Goal: Information Seeking & Learning: Learn about a topic

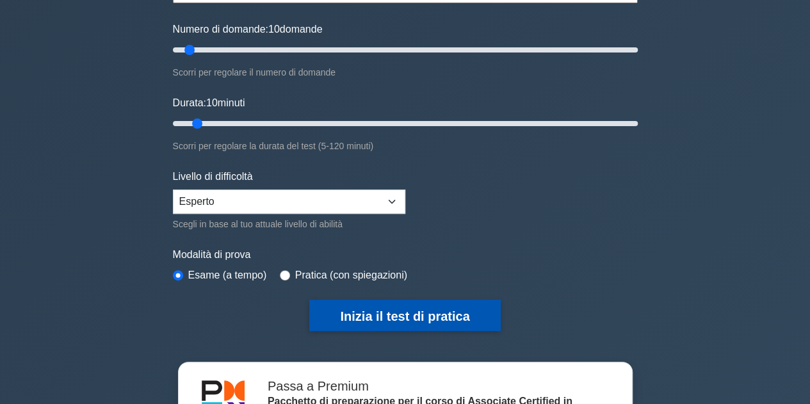
click at [391, 312] on font "Inizia il test di pratica" at bounding box center [404, 316] width 129 height 14
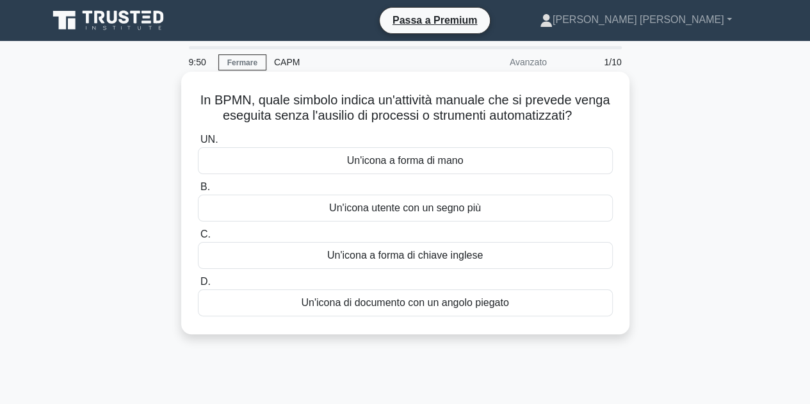
click at [444, 161] on font "Un'icona a forma di mano" at bounding box center [405, 160] width 117 height 11
click at [198, 144] on input "UN. Un'icona a forma di mano" at bounding box center [198, 140] width 0 height 8
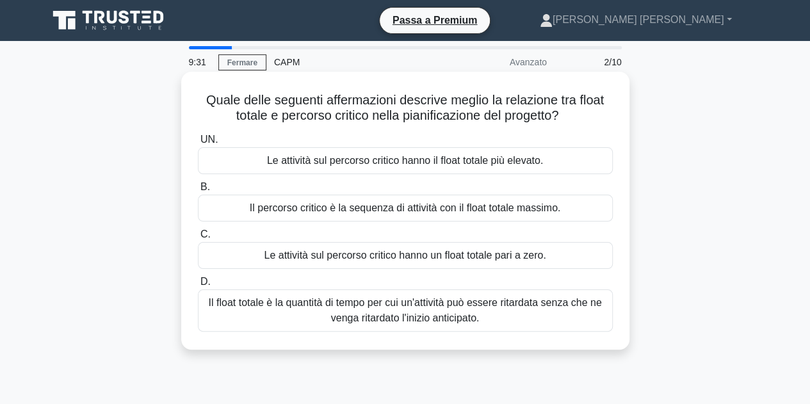
click at [558, 256] on div "Le attività sul percorso critico hanno un float totale pari a zero." at bounding box center [405, 255] width 415 height 27
click at [198, 239] on input "C. Le attività sul percorso critico hanno un float totale pari a zero." at bounding box center [198, 235] width 0 height 8
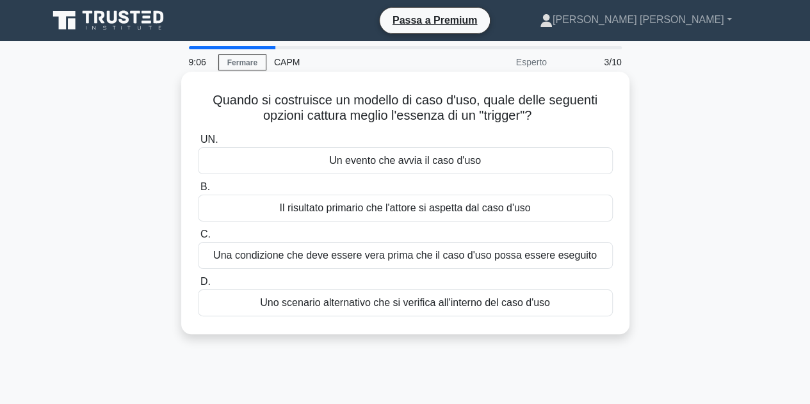
click at [470, 159] on font "Un evento che avvia il caso d'uso" at bounding box center [405, 160] width 152 height 11
click at [198, 144] on input "UN. Un evento che avvia il caso d'uso" at bounding box center [198, 140] width 0 height 8
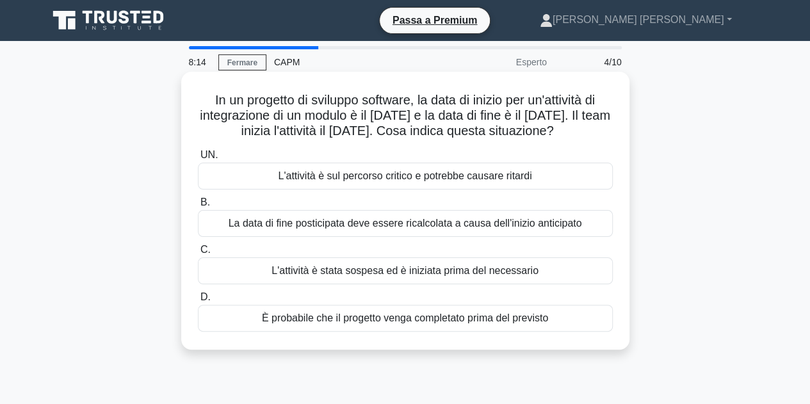
click at [511, 224] on font "La data di fine posticipata deve essere ricalcolata a causa dell'inizio anticip…" at bounding box center [406, 223] width 354 height 11
click at [198, 207] on input "B. La data di fine posticipata deve essere ricalcolata a causa dell'inizio anti…" at bounding box center [198, 203] width 0 height 8
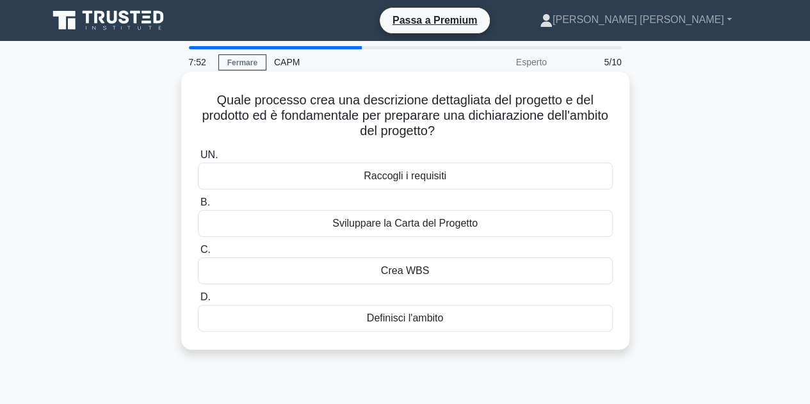
click at [482, 317] on div "Definisci l'ambito" at bounding box center [405, 318] width 415 height 27
click at [198, 302] on input "D. Definisci l'ambito" at bounding box center [198, 297] width 0 height 8
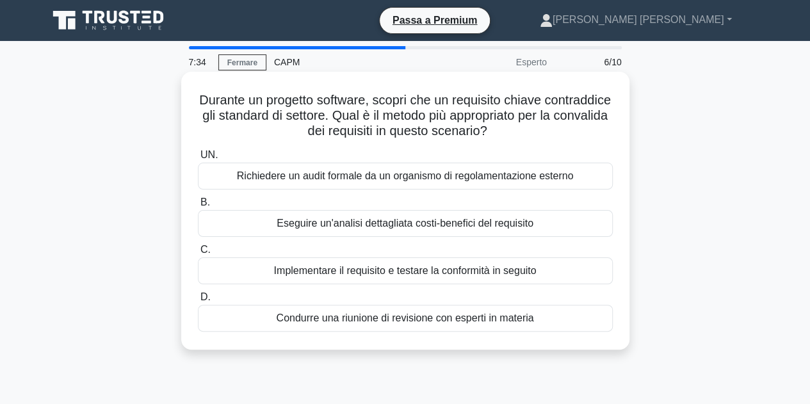
click at [498, 317] on font "Condurre una riunione di revisione con esperti in materia" at bounding box center [405, 318] width 257 height 11
click at [198, 302] on input "D. Condurre una riunione di revisione con esperti in materia" at bounding box center [198, 297] width 0 height 8
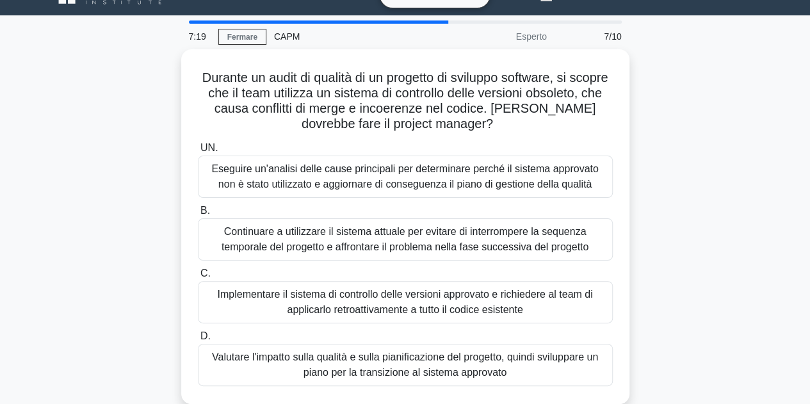
scroll to position [51, 0]
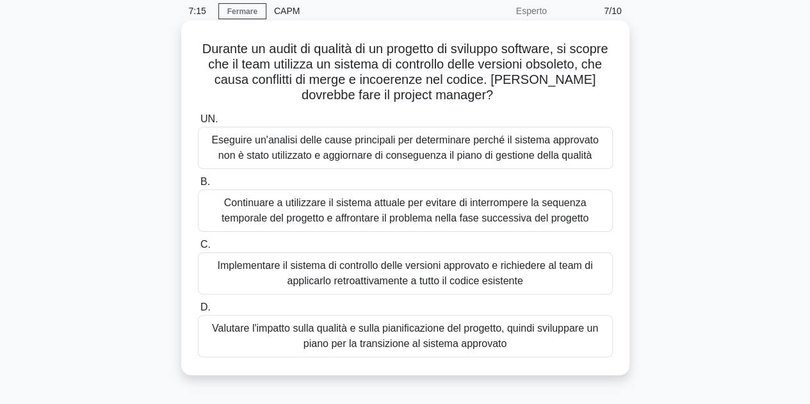
click at [554, 274] on font "Implementare il sistema di controllo delle versioni approvato e richiedere al t…" at bounding box center [406, 273] width 404 height 31
click at [198, 249] on input "C. Implementare il sistema di controllo delle versioni approvato e richiedere a…" at bounding box center [198, 245] width 0 height 8
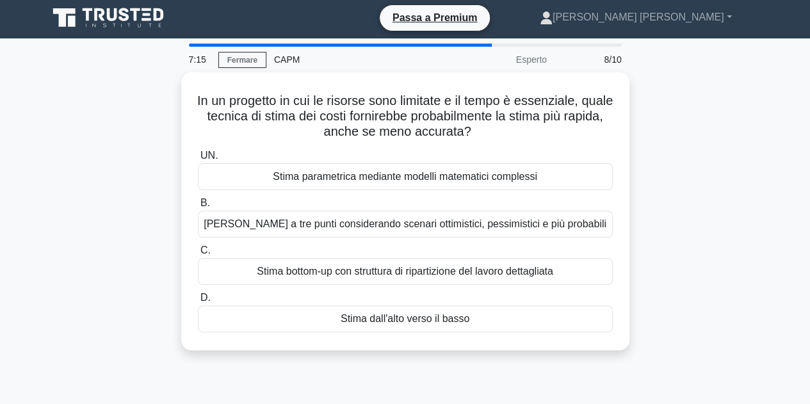
scroll to position [0, 0]
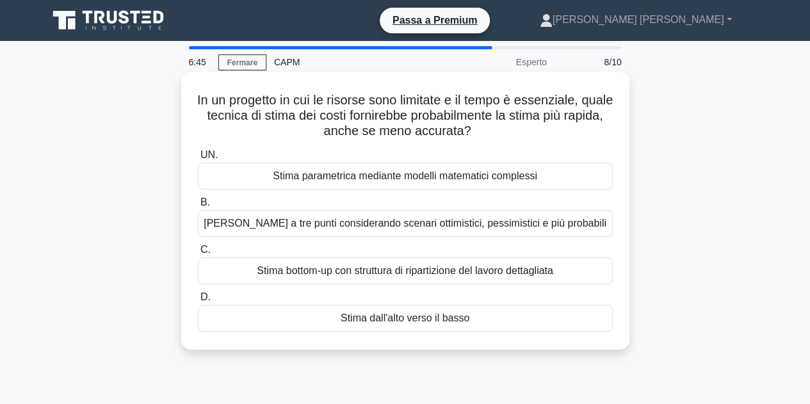
click at [552, 227] on font "Stima a tre punti considerando scenari ottimistici, pessimistici e più probabili" at bounding box center [405, 223] width 403 height 11
click at [198, 207] on input "B. Stima a tre punti considerando scenari ottimistici, pessimistici e più proba…" at bounding box center [198, 203] width 0 height 8
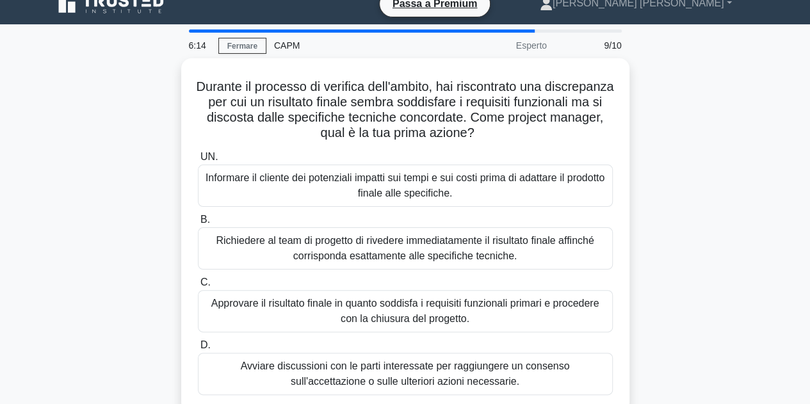
scroll to position [26, 0]
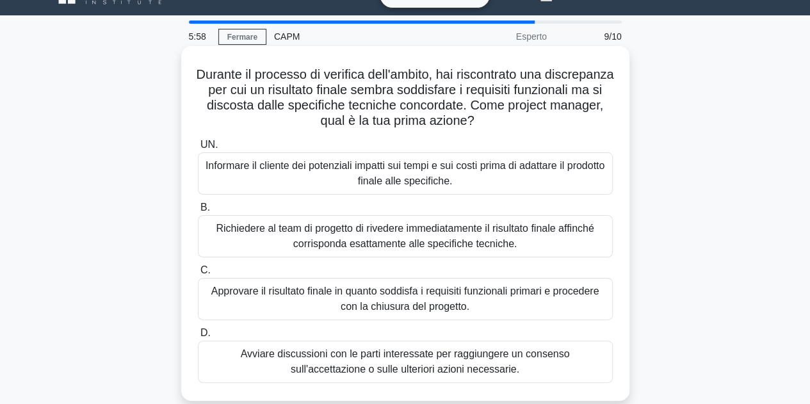
click at [543, 239] on font "Richiedere al team di progetto di rivedere immediatamente il risultato finale a…" at bounding box center [406, 236] width 404 height 31
click at [198, 212] on input "B. Richiedere al team di progetto di rivedere immediatamente il risultato final…" at bounding box center [198, 208] width 0 height 8
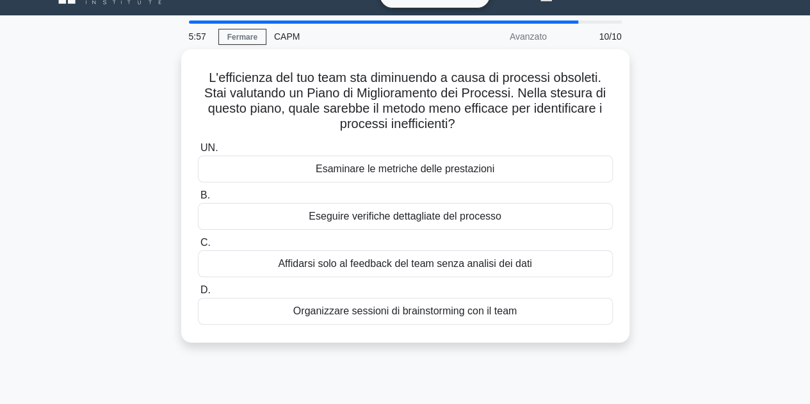
scroll to position [0, 0]
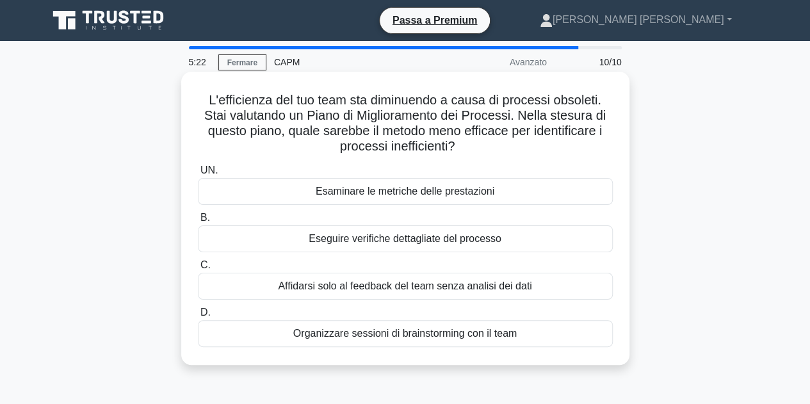
click at [549, 286] on div "Affidarsi solo al feedback del team senza analisi dei dati" at bounding box center [405, 286] width 415 height 27
click at [198, 270] on input "C. Affidarsi solo al feedback del team senza analisi dei dati" at bounding box center [198, 265] width 0 height 8
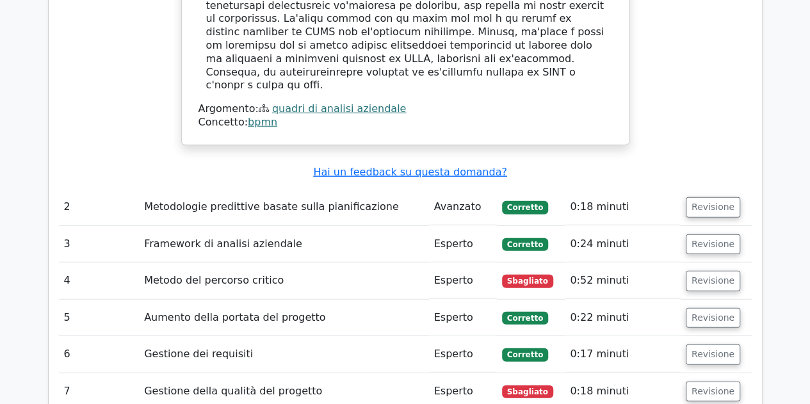
scroll to position [1652, 0]
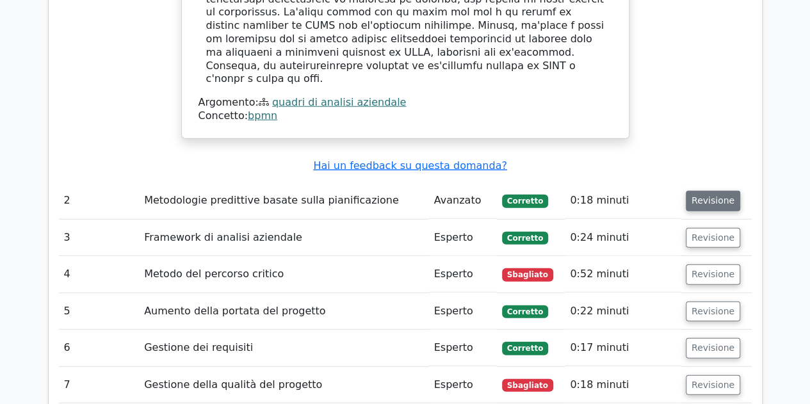
click at [711, 196] on font "Revisione" at bounding box center [713, 201] width 43 height 10
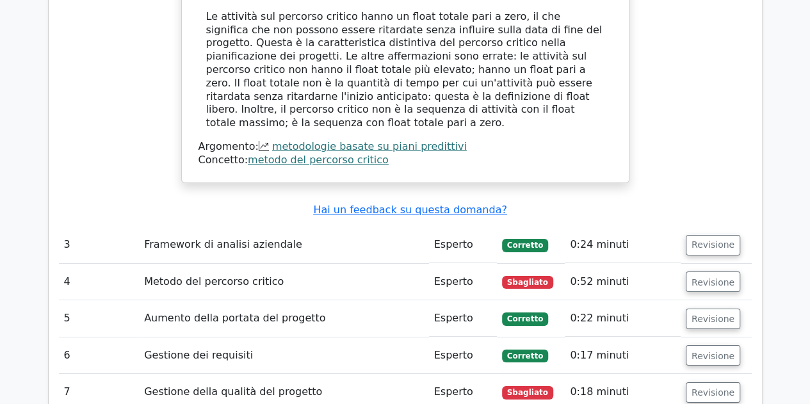
scroll to position [2183, 0]
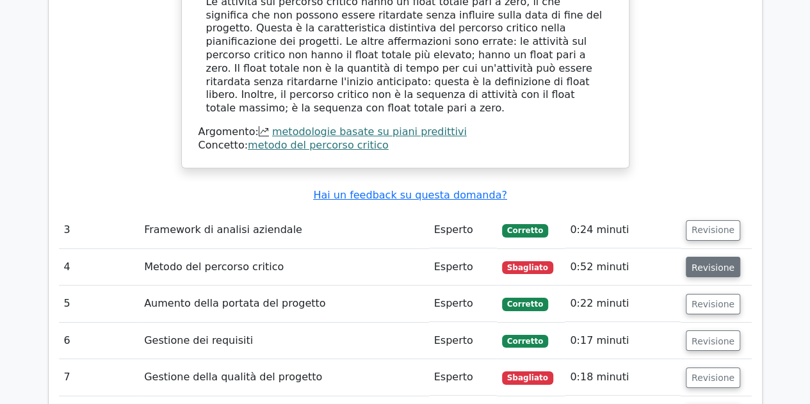
click at [710, 262] on font "Revisione" at bounding box center [713, 267] width 43 height 10
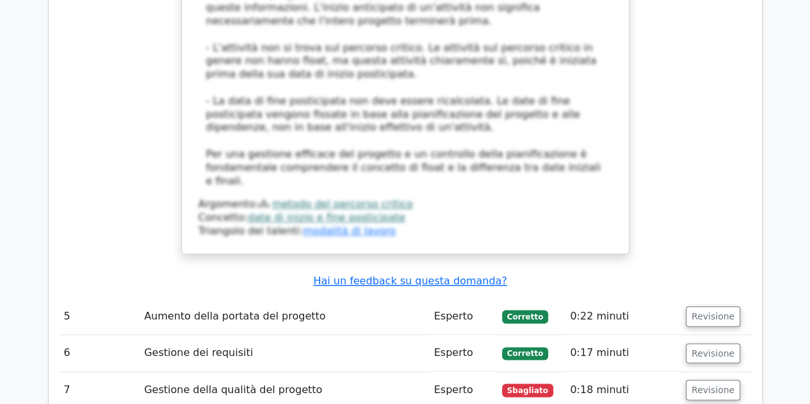
scroll to position [3071, 0]
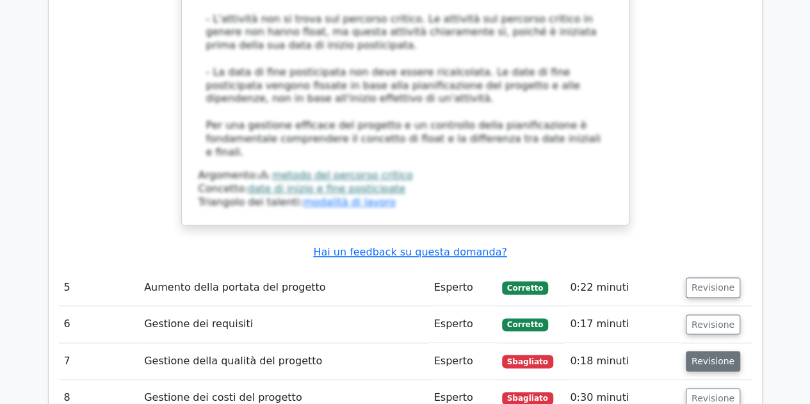
click at [722, 351] on button "Revisione" at bounding box center [713, 361] width 54 height 20
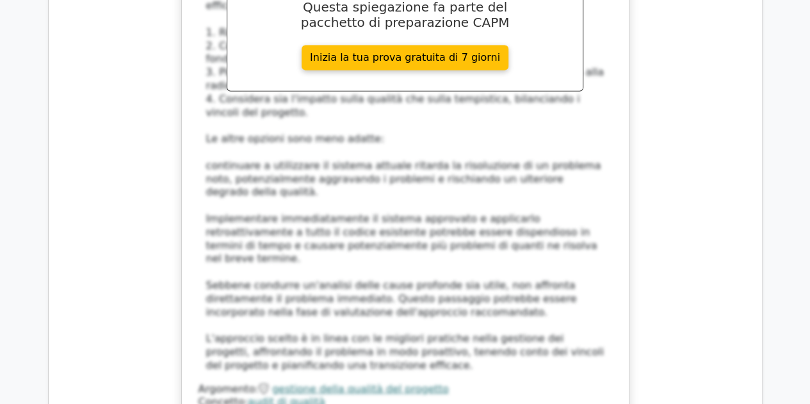
scroll to position [3993, 0]
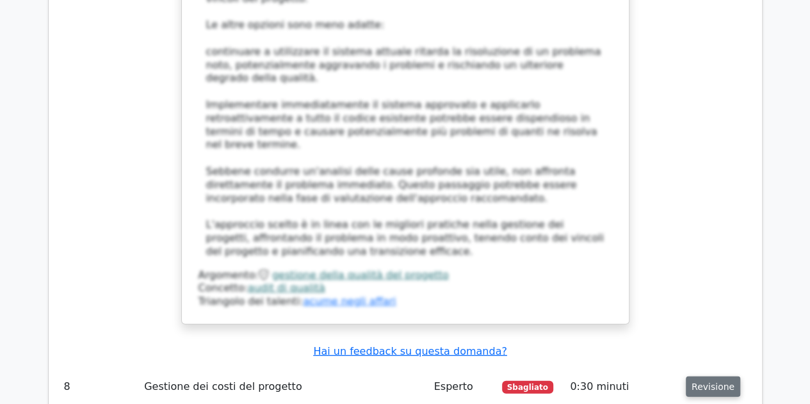
click at [718, 382] on font "Revisione" at bounding box center [713, 387] width 43 height 10
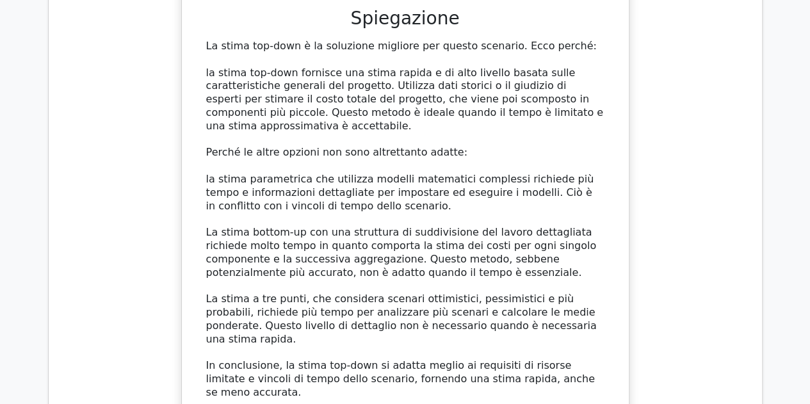
scroll to position [4694, 0]
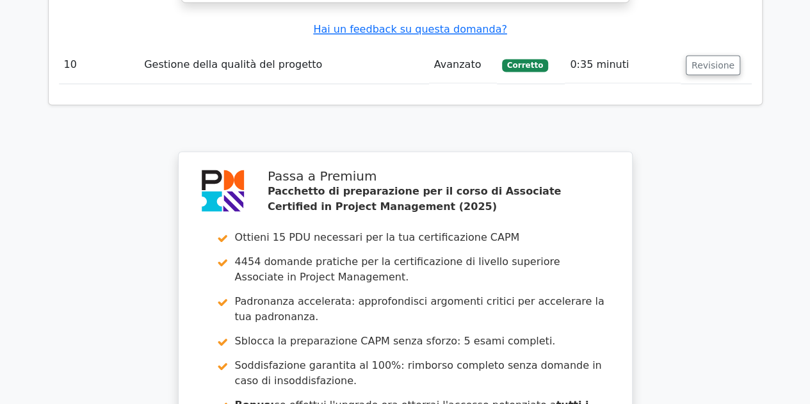
scroll to position [5939, 0]
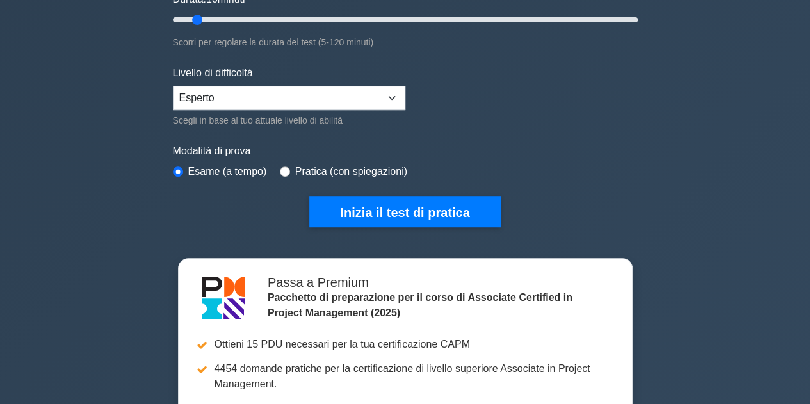
scroll to position [264, 0]
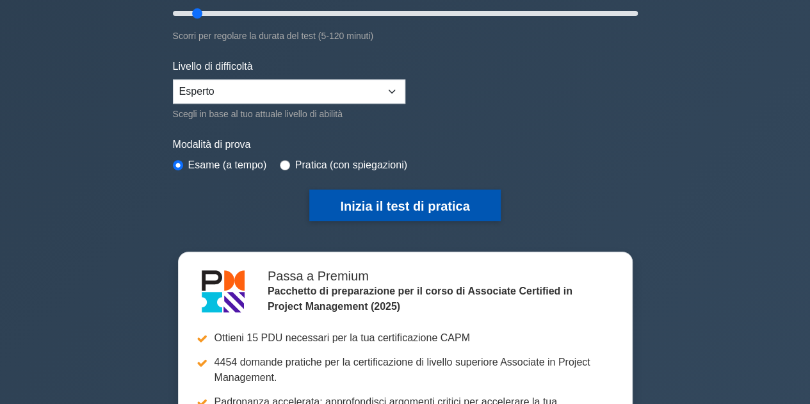
click at [457, 193] on button "Inizia il test di pratica" at bounding box center [404, 205] width 191 height 31
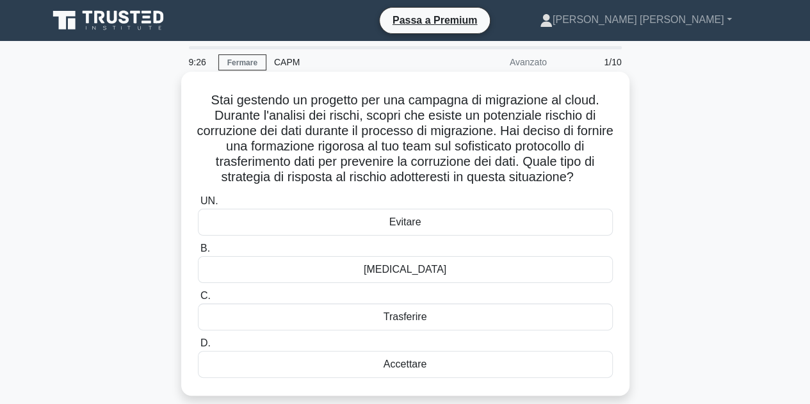
click at [427, 271] on div "[MEDICAL_DATA]" at bounding box center [405, 269] width 415 height 27
click at [198, 253] on input "B. Mitigare" at bounding box center [198, 249] width 0 height 8
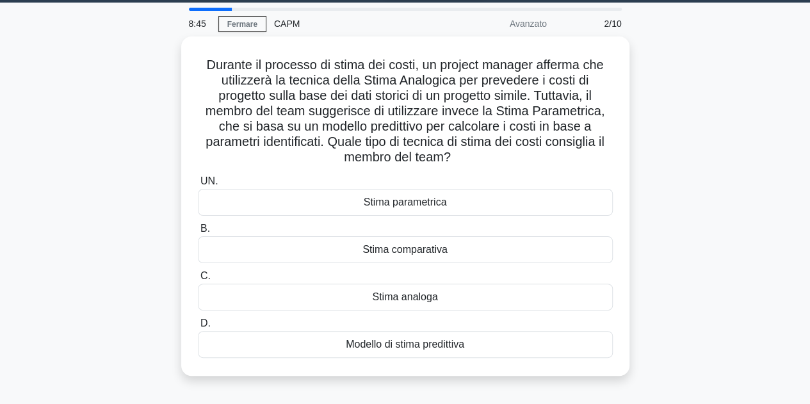
scroll to position [41, 0]
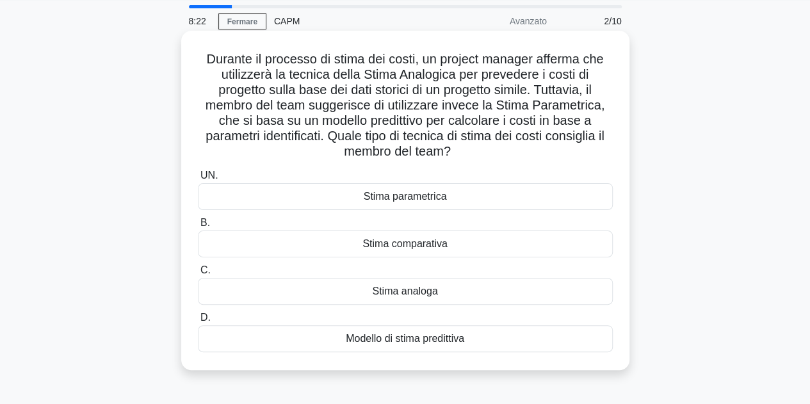
click at [428, 199] on font "Stima parametrica" at bounding box center [405, 196] width 83 height 11
click at [198, 180] on input "UN. Stima parametrica" at bounding box center [198, 176] width 0 height 8
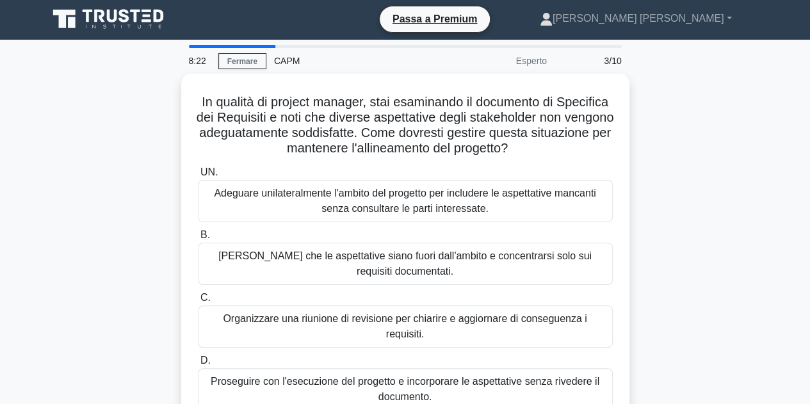
scroll to position [0, 0]
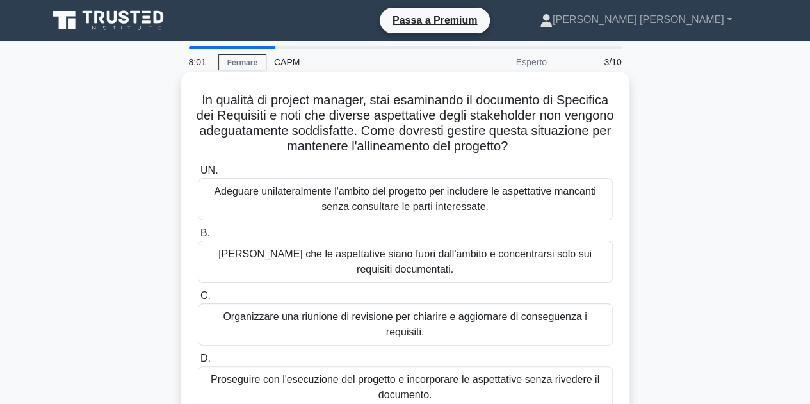
click at [526, 318] on font "Organizzare una riunione di revisione per chiarire e aggiornare di conseguenza …" at bounding box center [405, 324] width 364 height 26
click at [198, 300] on input "C. Organizzare una riunione di revisione per chiarire e aggiornare di conseguen…" at bounding box center [198, 296] width 0 height 8
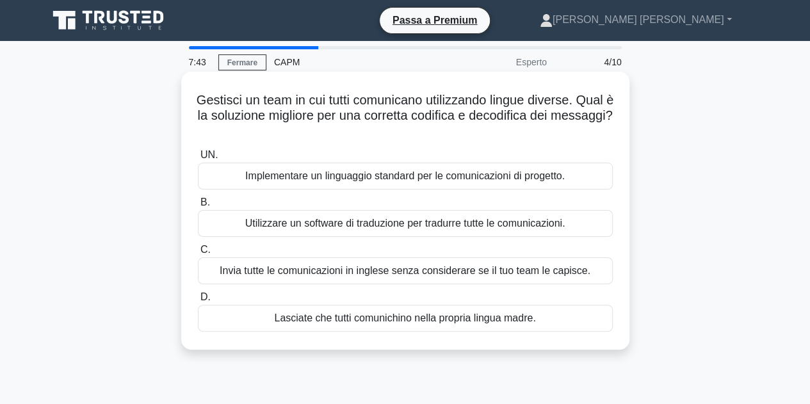
click at [511, 228] on font "Utilizzare un software di traduzione per tradurre tutte le comunicazioni." at bounding box center [405, 223] width 320 height 11
click at [198, 207] on input "B. Utilizzare un software di traduzione per tradurre tutte le comunicazioni." at bounding box center [198, 203] width 0 height 8
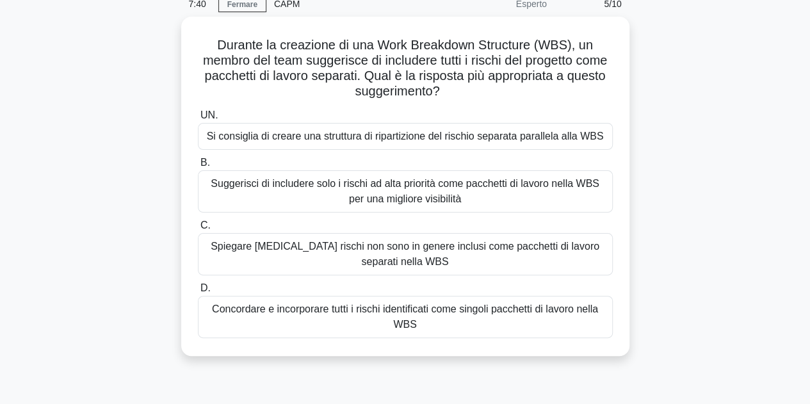
scroll to position [77, 0]
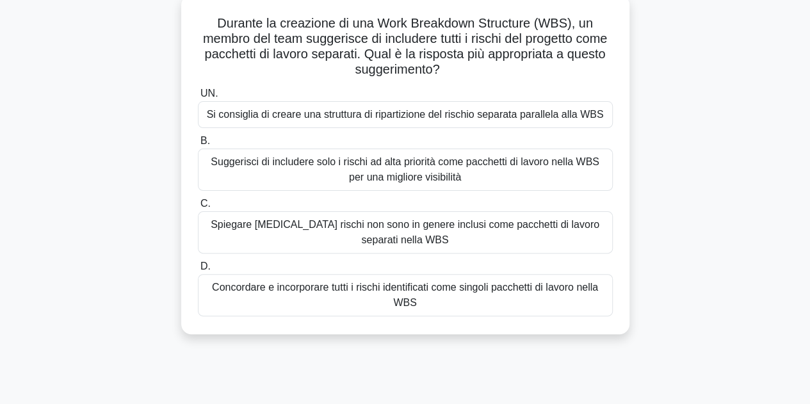
click at [533, 239] on font "Spiegare che i rischi non sono in genere inclusi come pacchetti di lavoro separ…" at bounding box center [406, 232] width 404 height 31
click at [198, 208] on input "C. Spiegare che i rischi non sono in genere inclusi come pacchetti di lavoro se…" at bounding box center [198, 204] width 0 height 8
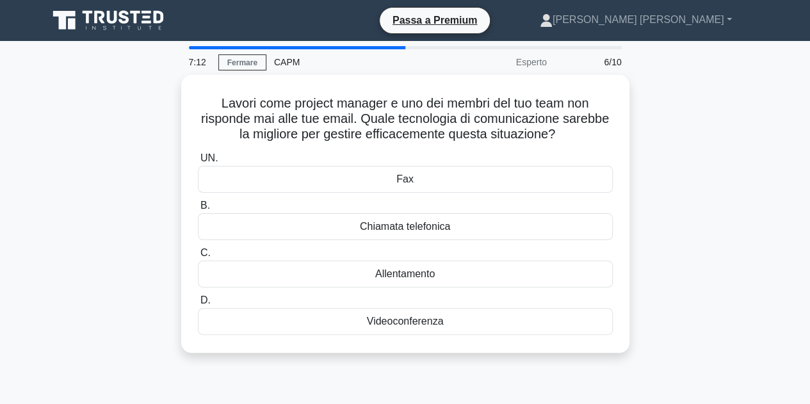
scroll to position [0, 0]
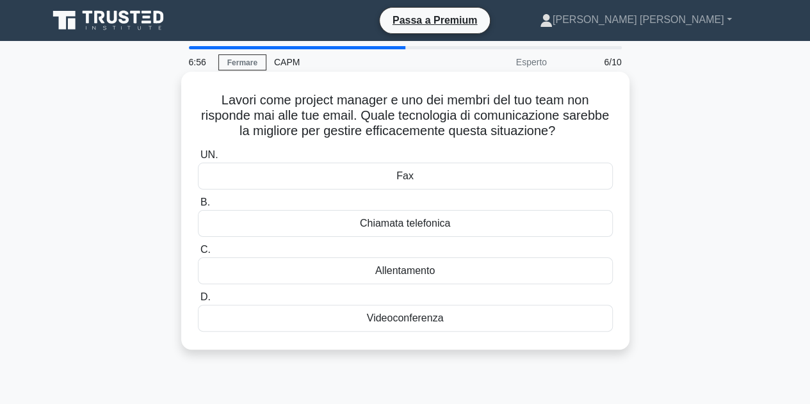
click at [484, 225] on div "Chiamata telefonica" at bounding box center [405, 223] width 415 height 27
click at [198, 207] on input "B. Chiamata telefonica" at bounding box center [198, 203] width 0 height 8
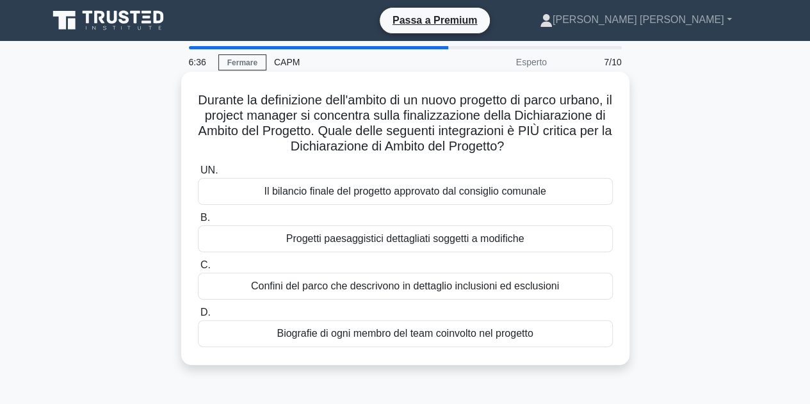
click at [556, 288] on font "Confini del parco che descrivono in dettaglio inclusioni ed esclusioni" at bounding box center [405, 286] width 308 height 11
click at [198, 270] on input "C. Confini del parco che descrivono in dettaglio inclusioni ed esclusioni" at bounding box center [198, 265] width 0 height 8
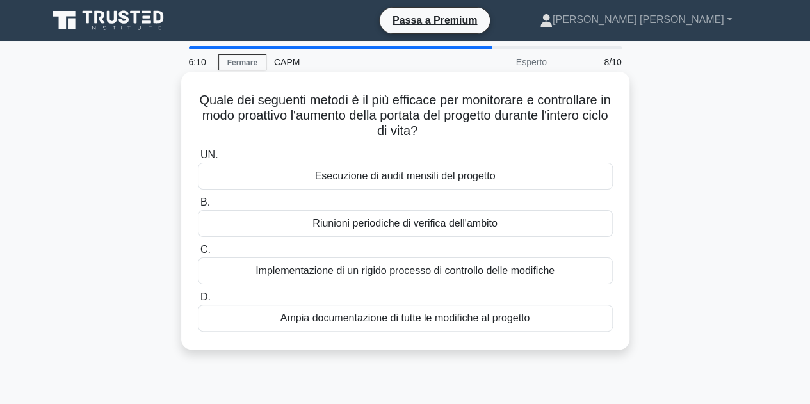
click at [520, 225] on div "Riunioni periodiche di verifica dell'ambito" at bounding box center [405, 223] width 415 height 27
click at [198, 207] on input "B. Riunioni periodiche di verifica dell'ambito" at bounding box center [198, 203] width 0 height 8
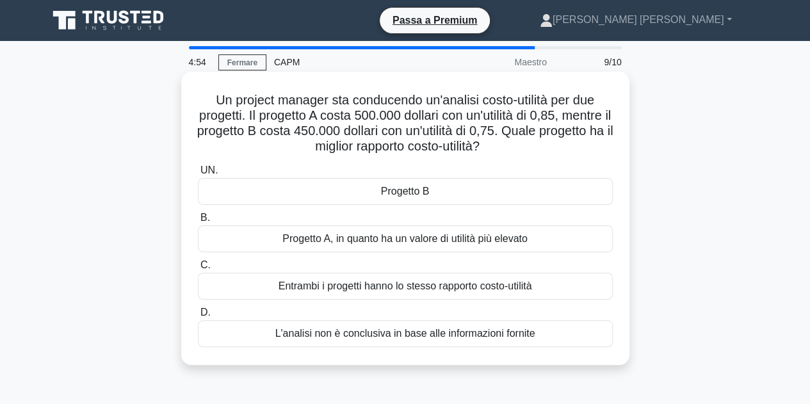
click at [509, 239] on font "Progetto A, in quanto ha un valore di utilità più elevato" at bounding box center [404, 238] width 245 height 11
click at [198, 222] on input "B. Progetto A, in quanto ha un valore di utilità più elevato" at bounding box center [198, 218] width 0 height 8
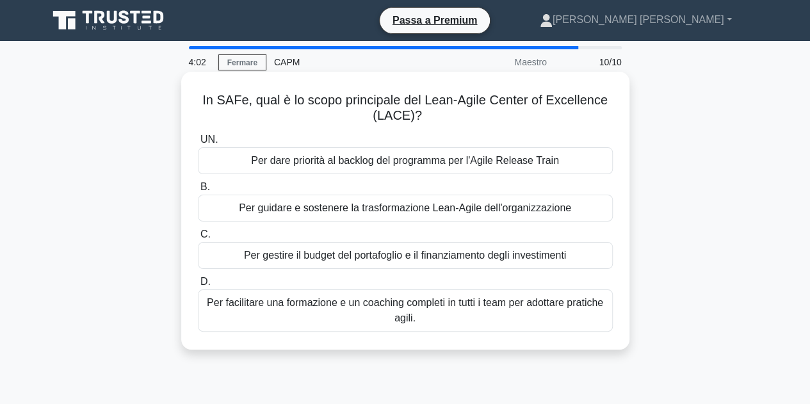
click at [544, 211] on font "Per guidare e sostenere la trasformazione Lean-Agile dell'organizzazione" at bounding box center [405, 207] width 332 height 11
click at [198, 192] on input "B. Per guidare e sostenere la trasformazione Lean-Agile dell'organizzazione" at bounding box center [198, 187] width 0 height 8
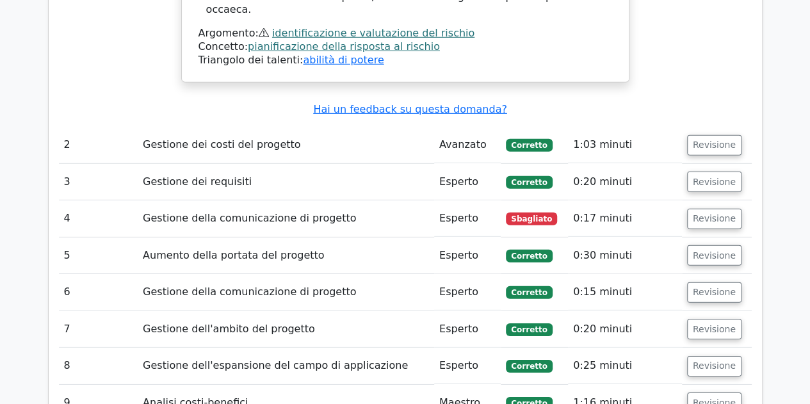
scroll to position [1834, 0]
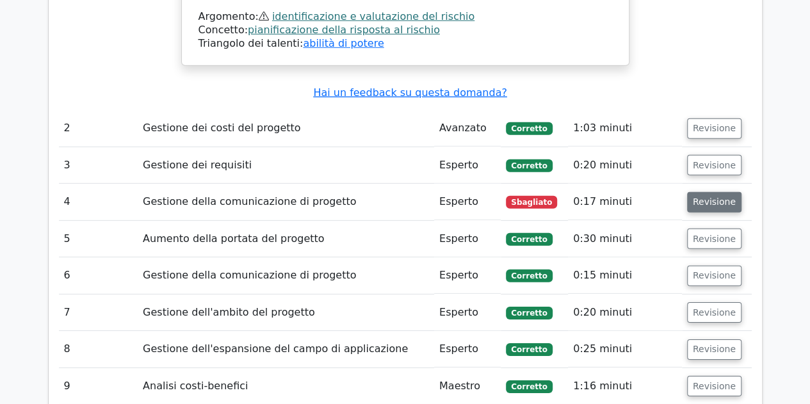
click at [705, 197] on font "Revisione" at bounding box center [714, 202] width 43 height 10
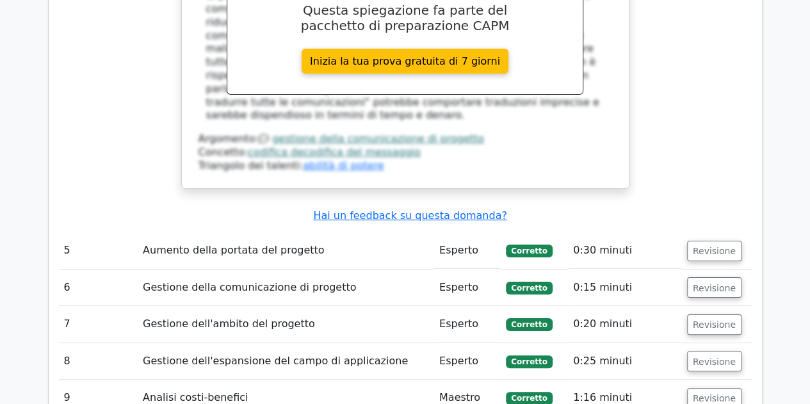
scroll to position [2479, 0]
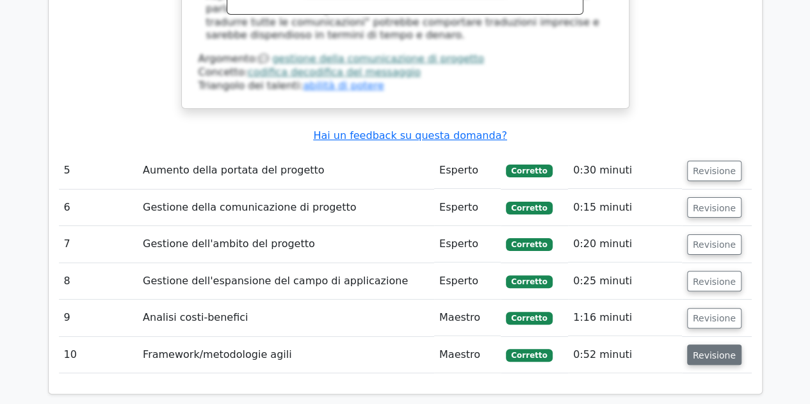
click at [715, 350] on font "Revisione" at bounding box center [714, 355] width 43 height 10
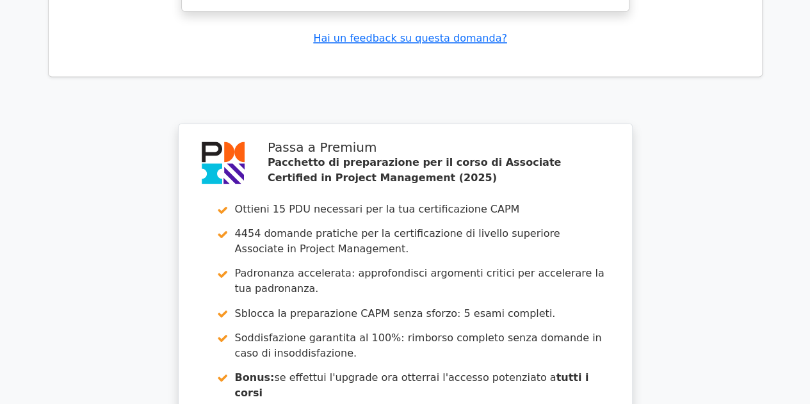
scroll to position [3584, 0]
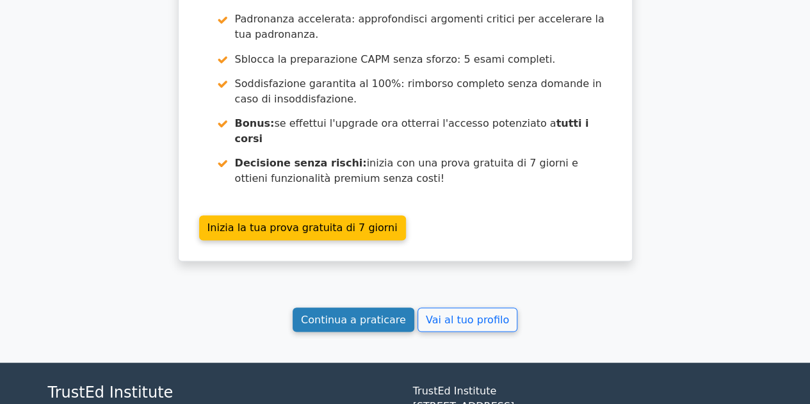
click at [339, 313] on font "Continua a praticare" at bounding box center [353, 319] width 105 height 12
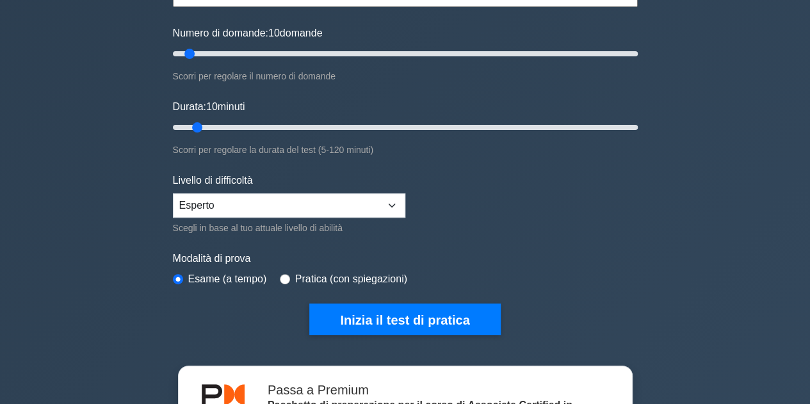
scroll to position [154, 0]
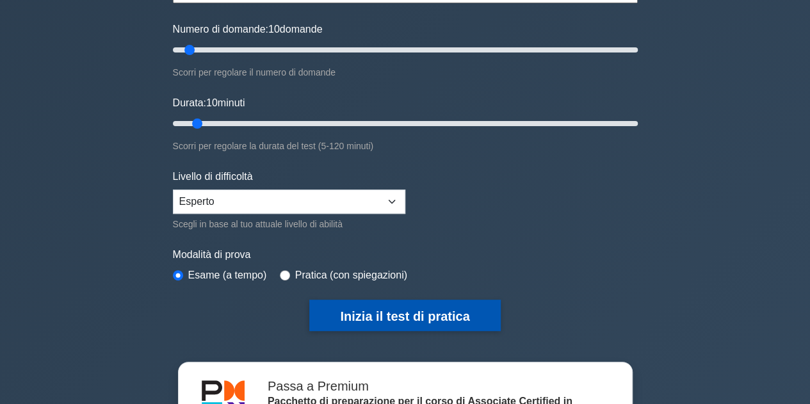
click at [371, 309] on font "Inizia il test di pratica" at bounding box center [404, 316] width 129 height 14
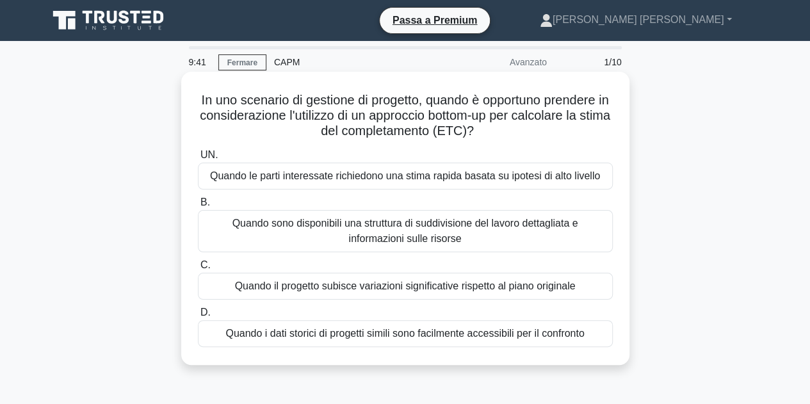
click at [491, 238] on font "Quando sono disponibili una struttura di suddivisione del lavoro dettagliata e …" at bounding box center [406, 231] width 404 height 31
click at [198, 207] on input "B. Quando sono disponibili una struttura di suddivisione del lavoro dettagliata…" at bounding box center [198, 203] width 0 height 8
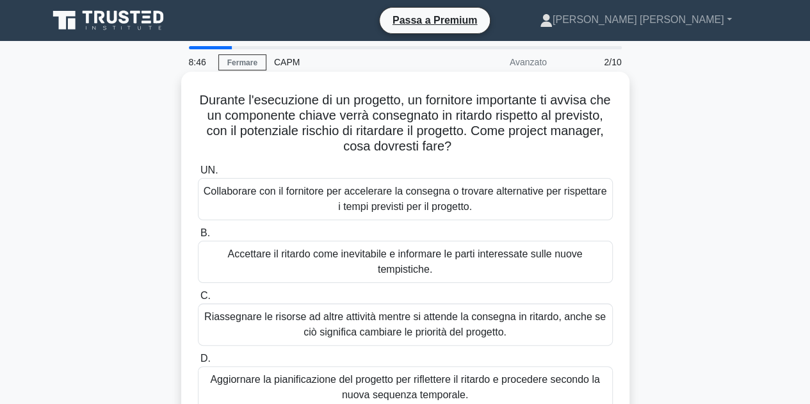
click at [485, 389] on font "Aggiornare la pianificazione del progetto per riflettere il ritardo e procedere…" at bounding box center [406, 387] width 404 height 31
click at [198, 363] on input "D. Aggiornare la pianificazione del progetto per riflettere il ritardo e proced…" at bounding box center [198, 359] width 0 height 8
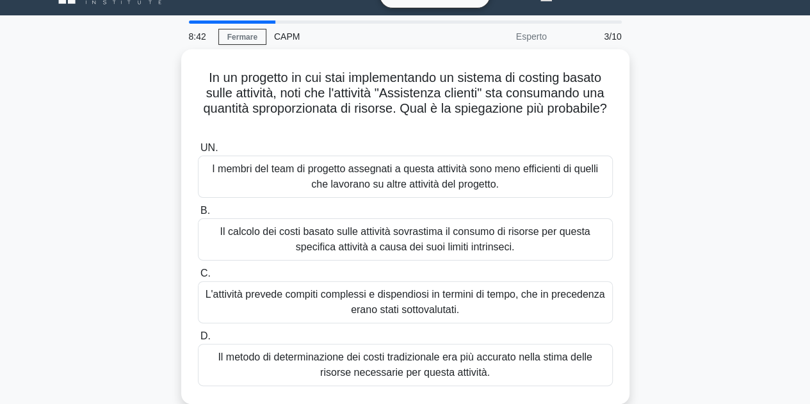
scroll to position [51, 0]
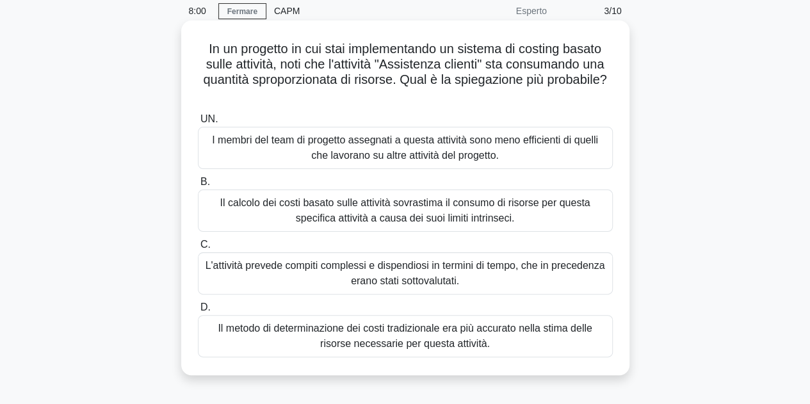
click at [510, 273] on font "L'attività prevede compiti complessi e dispendiosi in termini di tempo, che in …" at bounding box center [406, 273] width 404 height 31
click at [198, 249] on input "C. L'attività prevede compiti complessi e dispendiosi in termini di tempo, che …" at bounding box center [198, 245] width 0 height 8
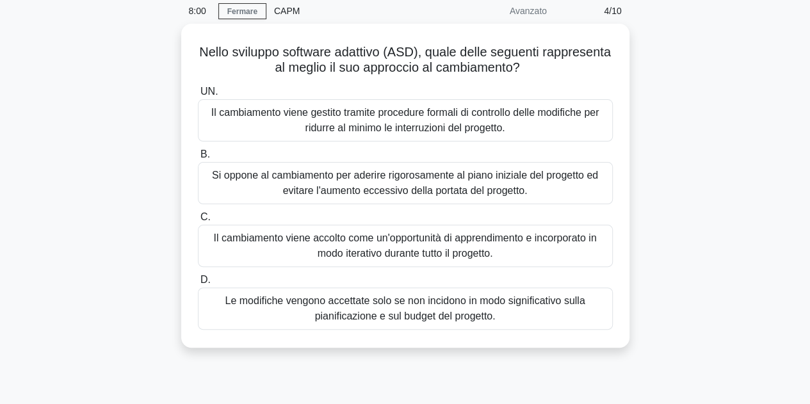
scroll to position [0, 0]
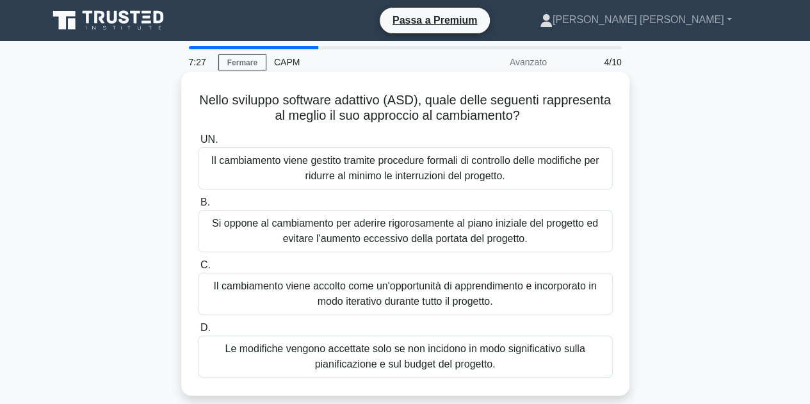
click at [576, 302] on font "Il cambiamento viene accolto come un'opportunità di apprendimento e incorporato…" at bounding box center [406, 294] width 404 height 31
click at [198, 270] on input "C. Il cambiamento viene accolto come un'opportunità di apprendimento e incorpor…" at bounding box center [198, 265] width 0 height 8
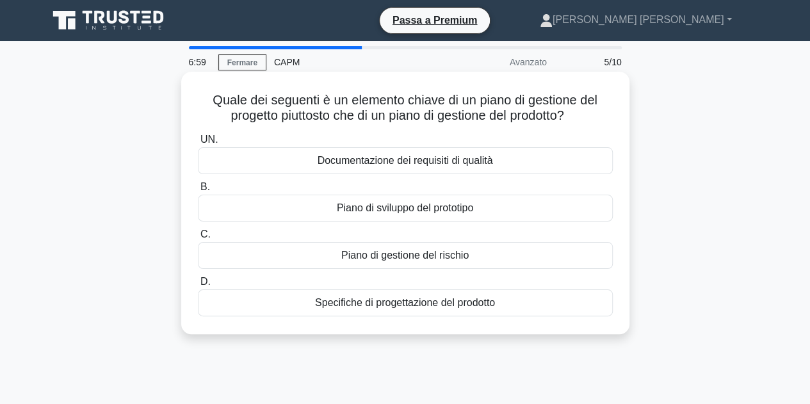
click at [461, 256] on font "Piano di gestione del rischio" at bounding box center [404, 255] width 127 height 11
click at [198, 239] on input "C. Piano di gestione del rischio" at bounding box center [198, 235] width 0 height 8
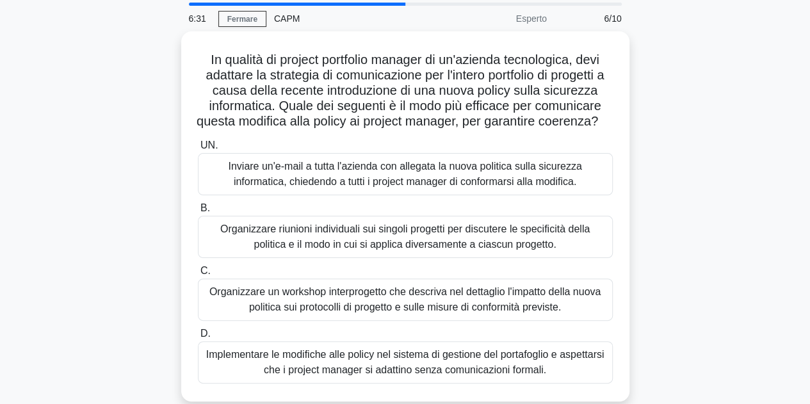
scroll to position [51, 0]
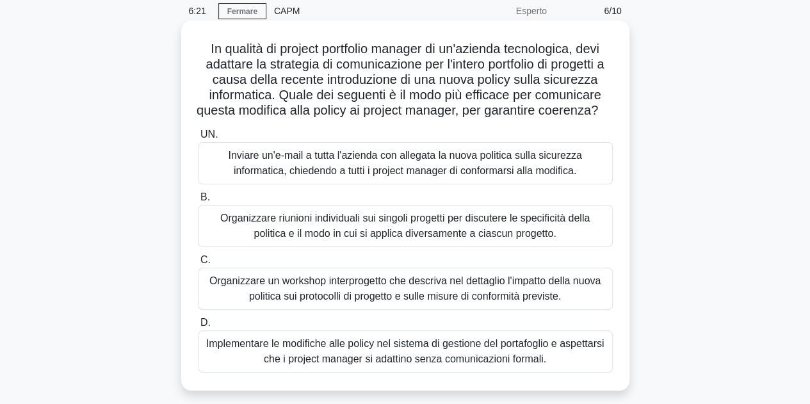
click at [525, 302] on font "Organizzare un workshop interprogetto che descriva nel dettaglio l'impatto dell…" at bounding box center [404, 288] width 391 height 26
click at [198, 265] on input "C. Organizzare un workshop interprogetto che descriva nel dettaglio l'impatto d…" at bounding box center [198, 260] width 0 height 8
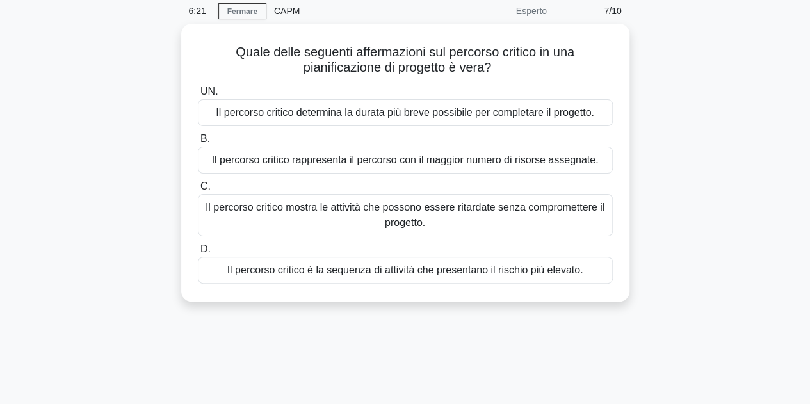
scroll to position [0, 0]
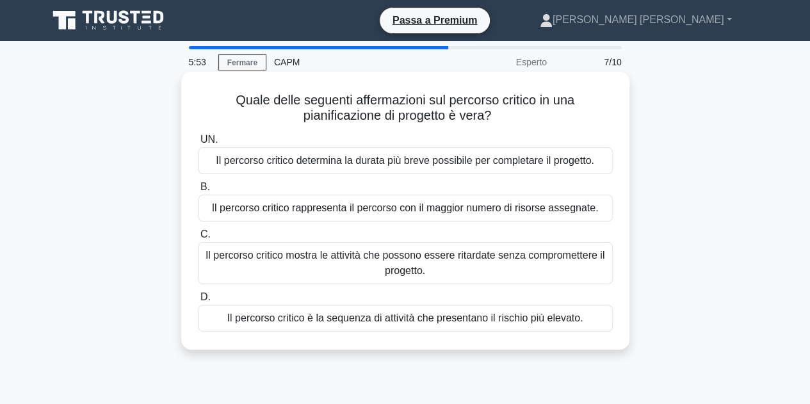
click at [565, 320] on font "Il percorso critico è la sequenza di attività che presentano il rischio più ele…" at bounding box center [405, 318] width 356 height 11
click at [198, 302] on input "D. Il percorso critico è la sequenza di attività che presentano il rischio più …" at bounding box center [198, 297] width 0 height 8
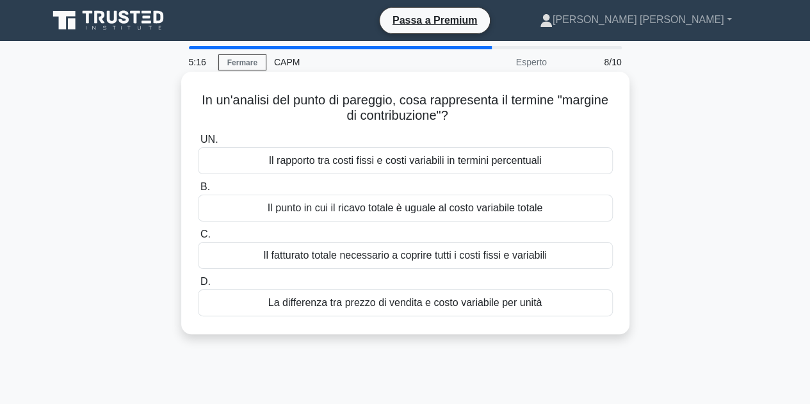
click at [517, 258] on font "Il fatturato totale necessario a coprire tutti i costi fissi e variabili" at bounding box center [405, 255] width 284 height 11
click at [198, 239] on input "C. Il fatturato totale necessario a coprire tutti i costi fissi e variabili" at bounding box center [198, 235] width 0 height 8
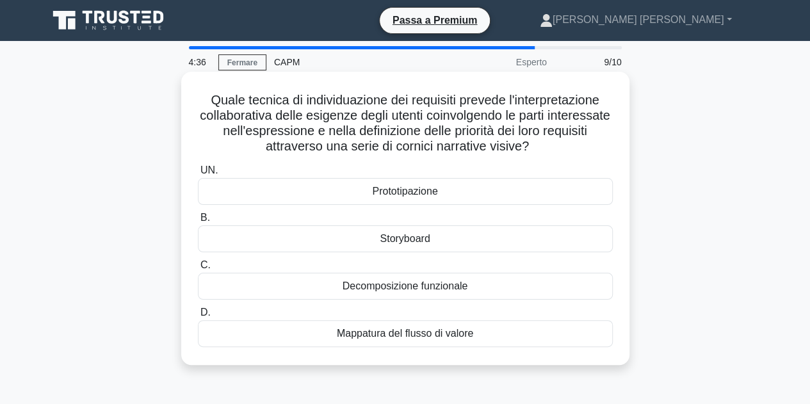
click at [455, 295] on div "Decomposizione funzionale" at bounding box center [405, 286] width 415 height 27
click at [198, 270] on input "C. Decomposizione funzionale" at bounding box center [198, 265] width 0 height 8
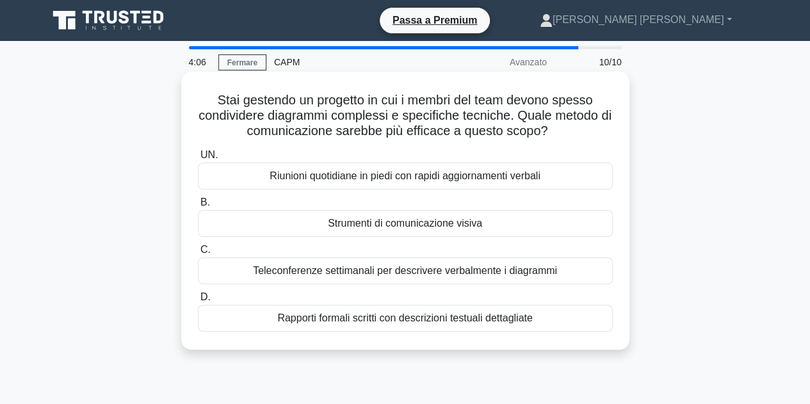
click at [494, 226] on div "Strumenti di comunicazione visiva" at bounding box center [405, 223] width 415 height 27
click at [198, 207] on input "B. Strumenti di comunicazione visiva" at bounding box center [198, 203] width 0 height 8
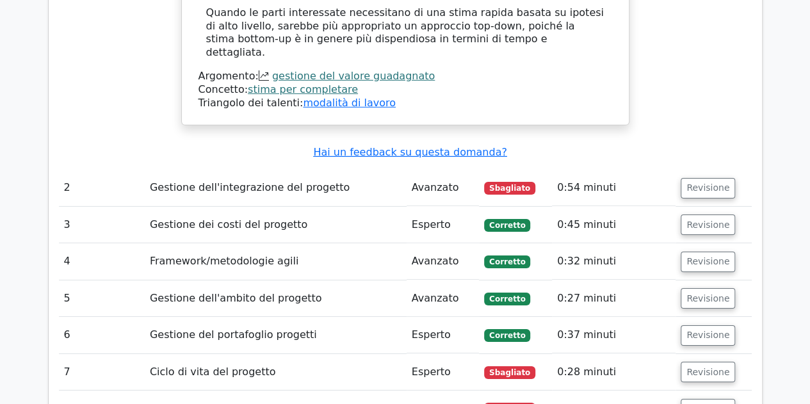
scroll to position [1957, 0]
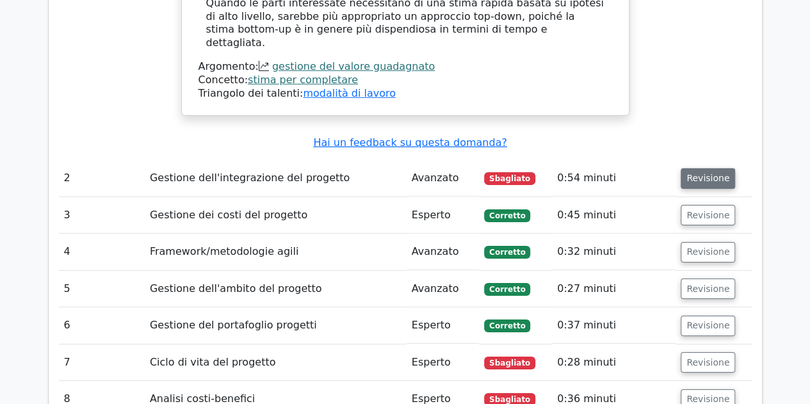
click at [689, 174] on font "Revisione" at bounding box center [708, 179] width 43 height 10
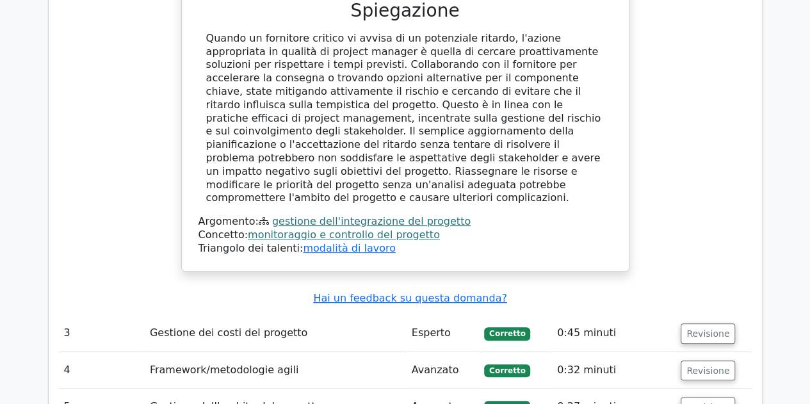
scroll to position [2530, 0]
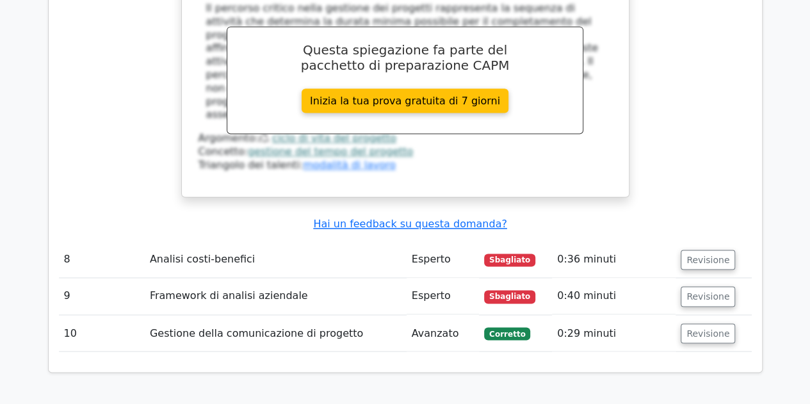
scroll to position [3340, 0]
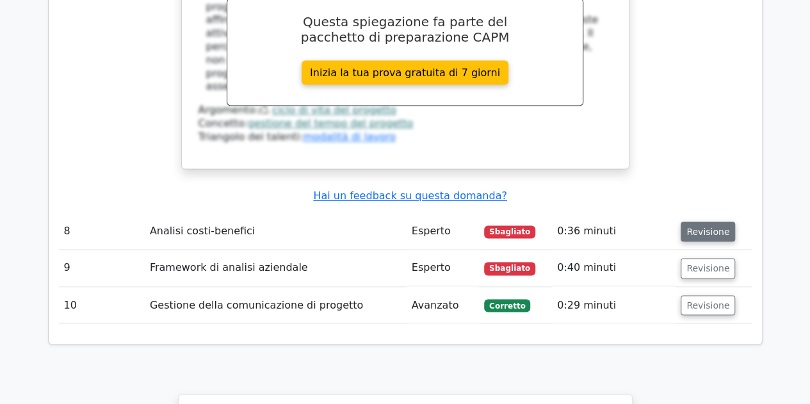
click at [694, 226] on font "Revisione" at bounding box center [708, 231] width 43 height 10
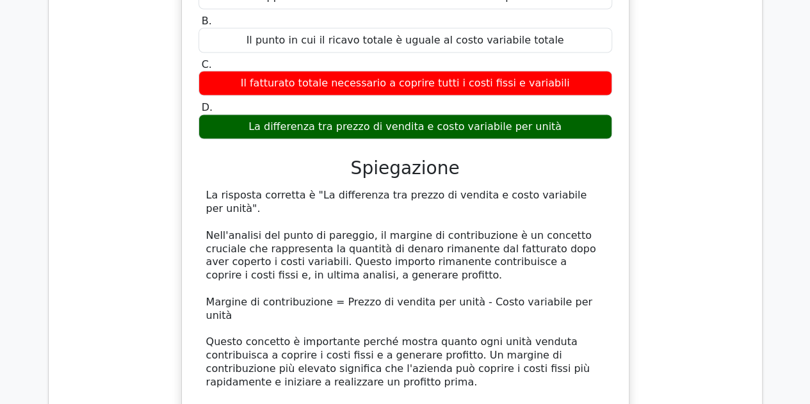
scroll to position [4035, 0]
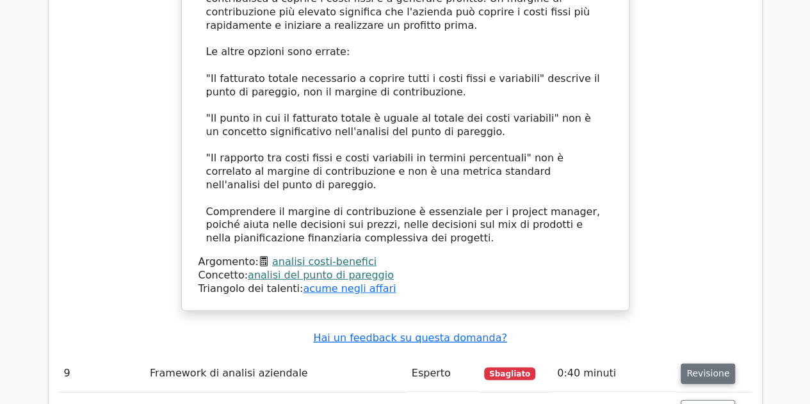
click at [721, 368] on font "Revisione" at bounding box center [708, 373] width 43 height 10
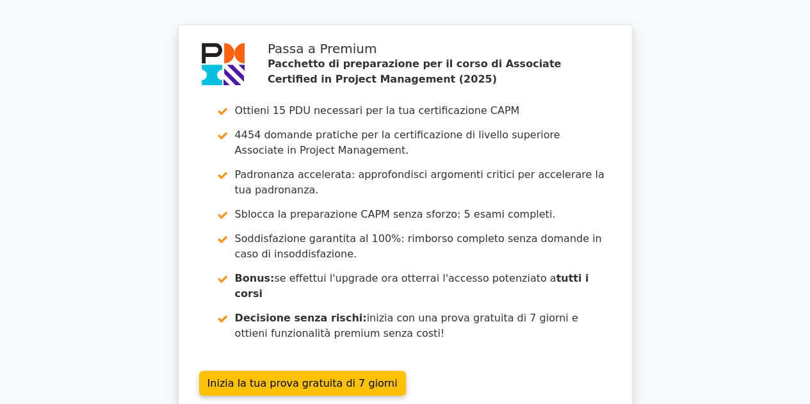
scroll to position [5177, 0]
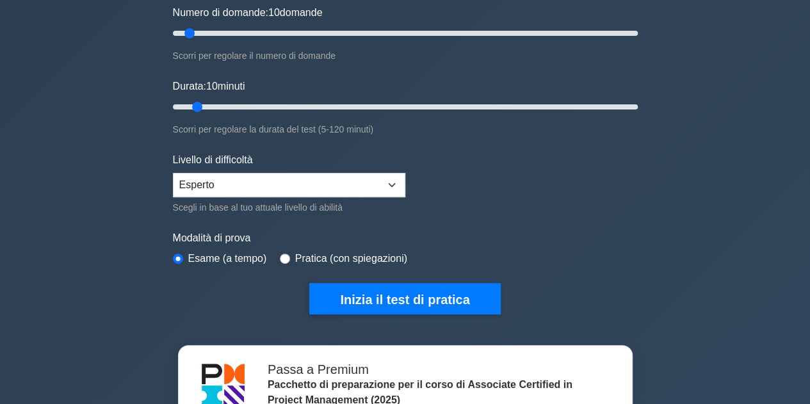
scroll to position [273, 0]
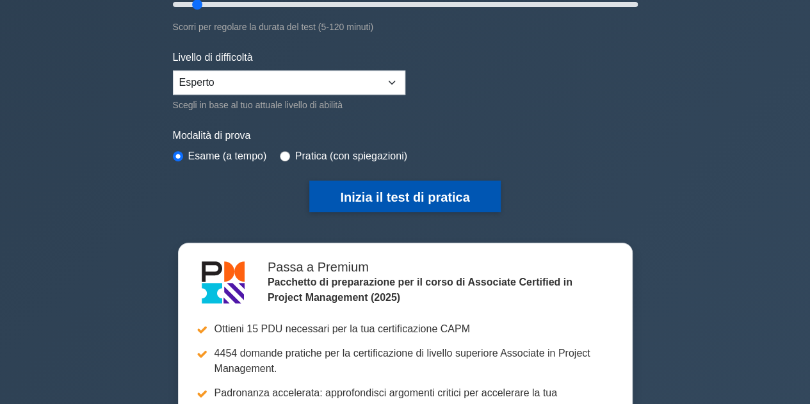
click at [416, 202] on button "Inizia il test di pratica" at bounding box center [404, 196] width 191 height 31
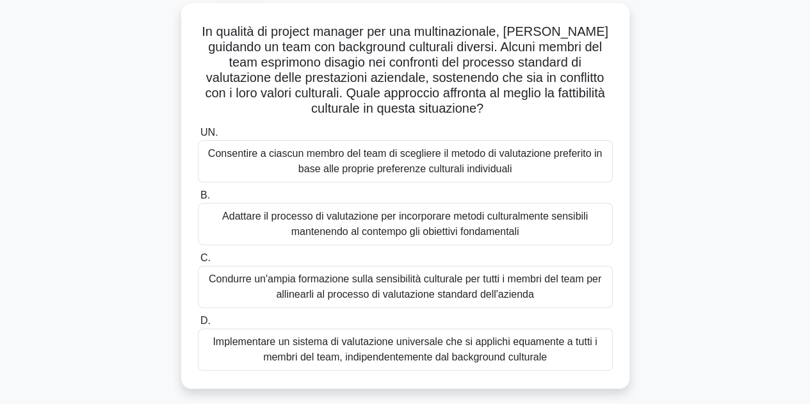
scroll to position [77, 0]
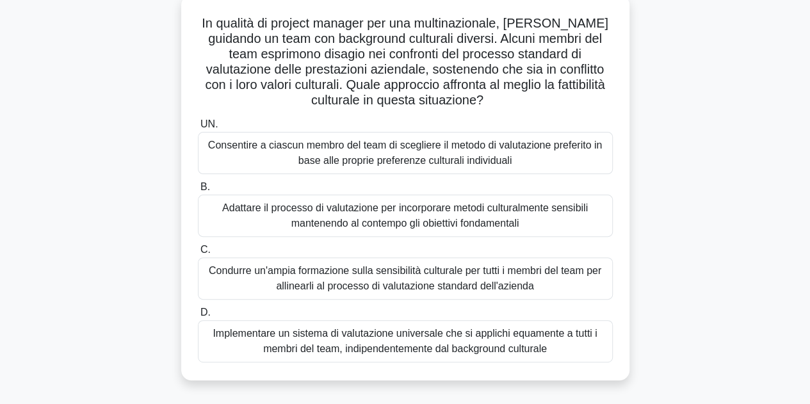
click at [503, 274] on font "Condurre un'ampia formazione sulla sensibilità culturale per tutti i membri del…" at bounding box center [405, 278] width 393 height 26
click at [198, 254] on input "C. Condurre un'ampia formazione sulla sensibilità culturale per tutti i membri …" at bounding box center [198, 250] width 0 height 8
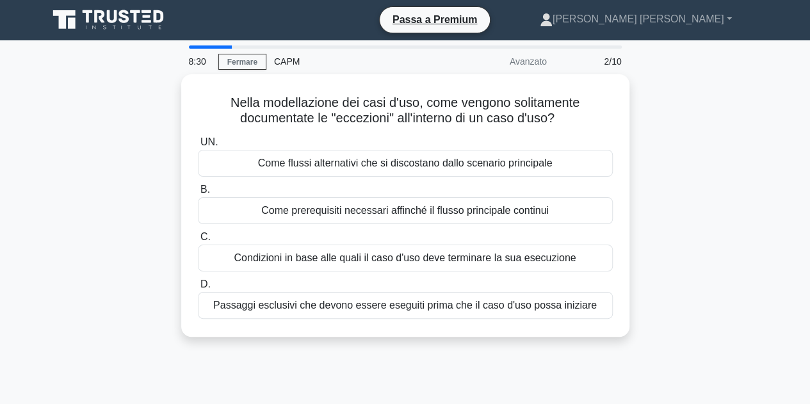
scroll to position [0, 0]
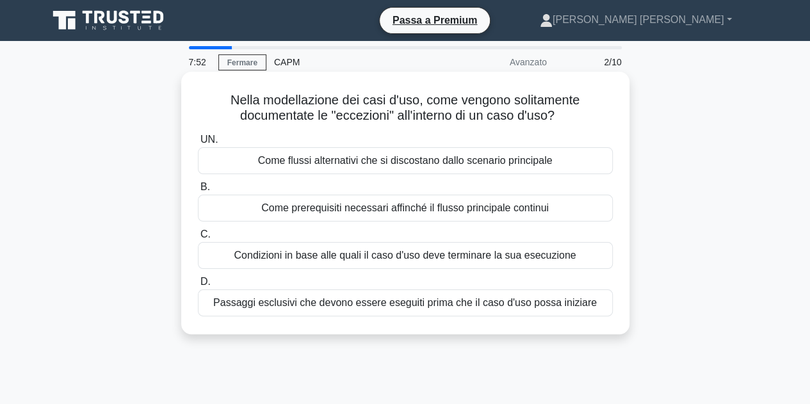
click at [567, 165] on div "Come flussi alternativi che si discostano dallo scenario principale" at bounding box center [405, 160] width 415 height 27
click at [198, 144] on input "UN. Come flussi alternativi che si discostano dallo scenario principale" at bounding box center [198, 140] width 0 height 8
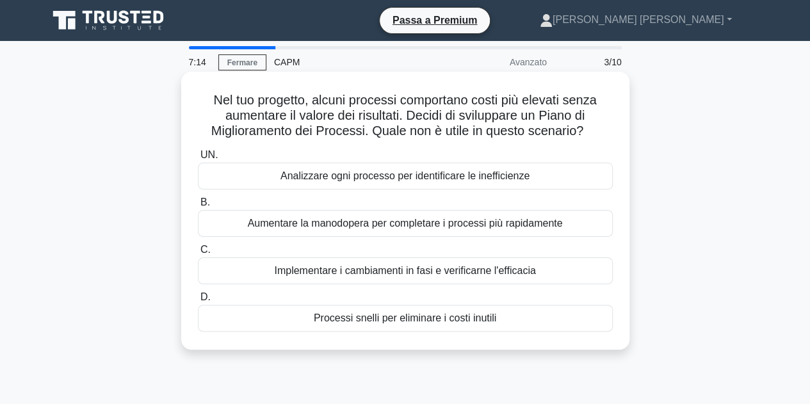
click at [560, 224] on font "Aumentare la manodopera per completare i processi più rapidamente" at bounding box center [405, 223] width 315 height 11
click at [198, 207] on input "B. Aumentare la manodopera per completare i processi più rapidamente" at bounding box center [198, 203] width 0 height 8
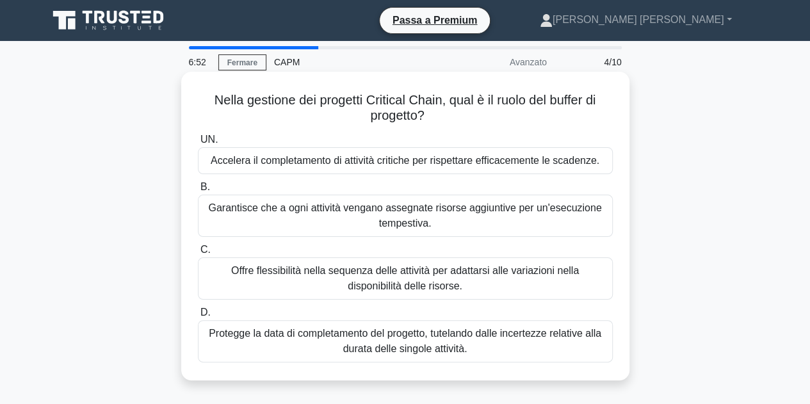
click at [537, 345] on font "Protegge la data di completamento del progetto, tutelando dalle incertezze rela…" at bounding box center [406, 341] width 404 height 31
click at [198, 317] on input "D. Protegge la data di completamento del progetto, tutelando dalle incertezze r…" at bounding box center [198, 313] width 0 height 8
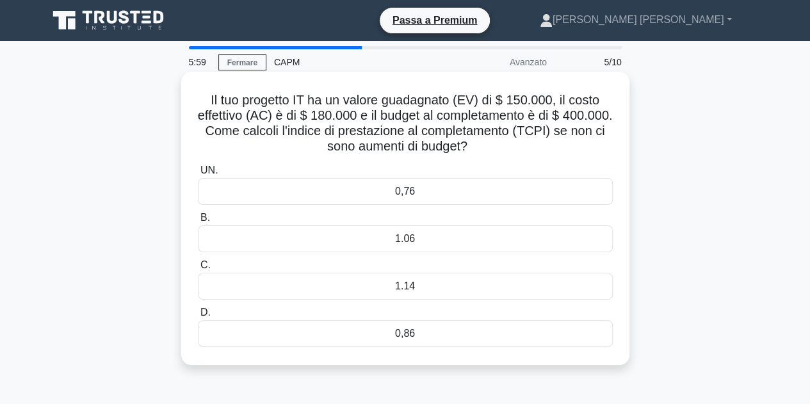
click at [478, 286] on div "1.14" at bounding box center [405, 286] width 415 height 27
click at [198, 270] on input "C. 1.14" at bounding box center [198, 265] width 0 height 8
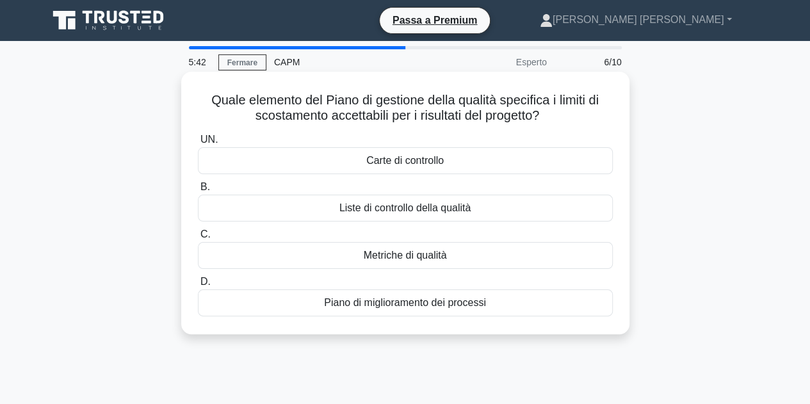
click at [450, 252] on div "Metriche di qualità" at bounding box center [405, 255] width 415 height 27
click at [198, 239] on input "C. Metriche di qualità" at bounding box center [198, 235] width 0 height 8
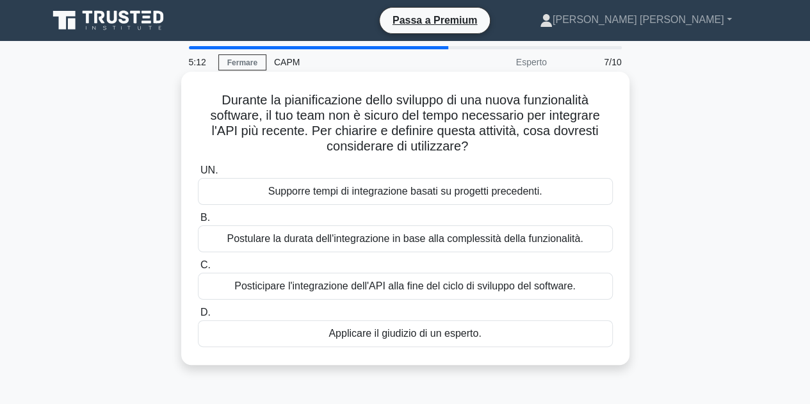
click at [462, 334] on font "Applicare il giudizio di un esperto." at bounding box center [405, 333] width 152 height 11
click at [198, 317] on input "D. Applicare il giudizio di un esperto." at bounding box center [198, 313] width 0 height 8
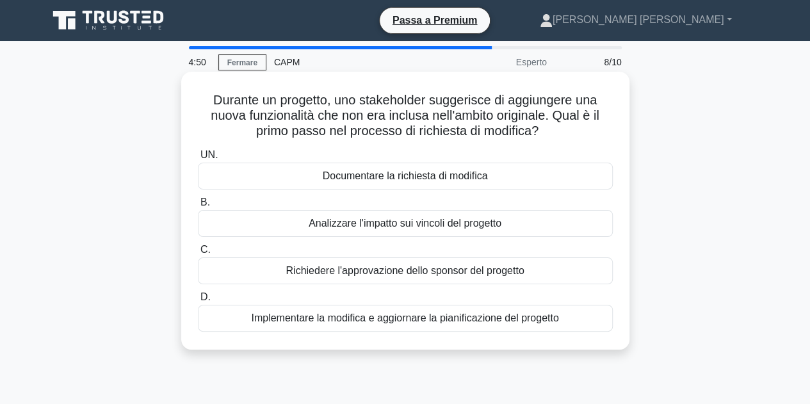
click at [491, 229] on font "Analizzare l'impatto sui vincoli del progetto" at bounding box center [405, 223] width 193 height 11
click at [198, 207] on input "B. Analizzare l'impatto sui vincoli del progetto" at bounding box center [198, 203] width 0 height 8
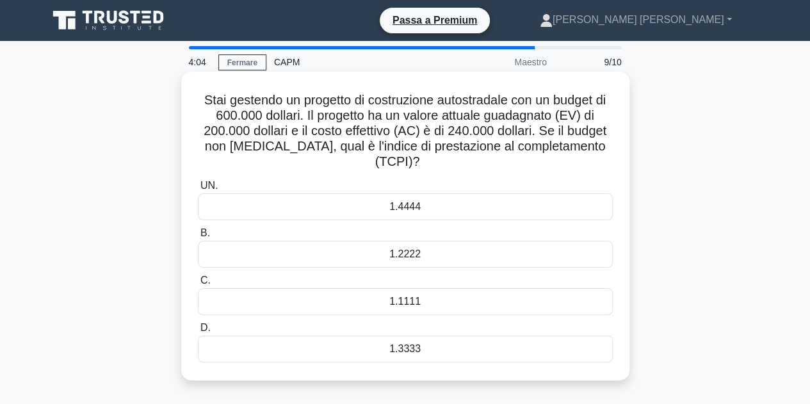
click at [437, 293] on div "1.1111" at bounding box center [405, 301] width 415 height 27
click at [198, 285] on input "C. 1.1111" at bounding box center [198, 281] width 0 height 8
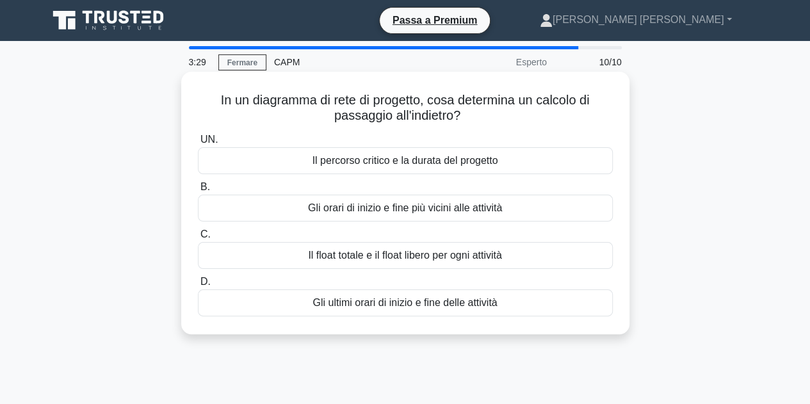
click at [472, 302] on font "Gli ultimi orari di inizio e fine delle attività" at bounding box center [405, 302] width 184 height 11
click at [198, 286] on input "D. Gli ultimi orari di inizio e fine delle attività" at bounding box center [198, 282] width 0 height 8
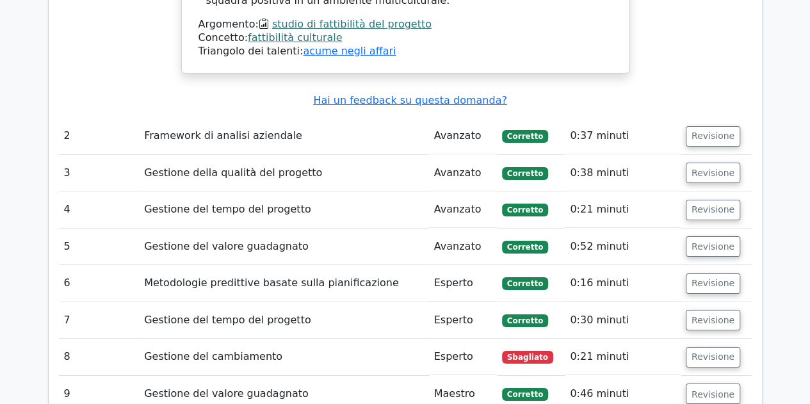
scroll to position [2080, 0]
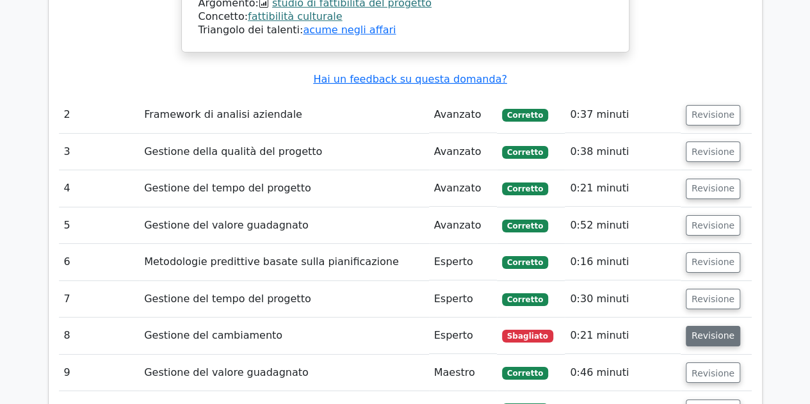
click at [708, 331] on font "Revisione" at bounding box center [713, 336] width 43 height 10
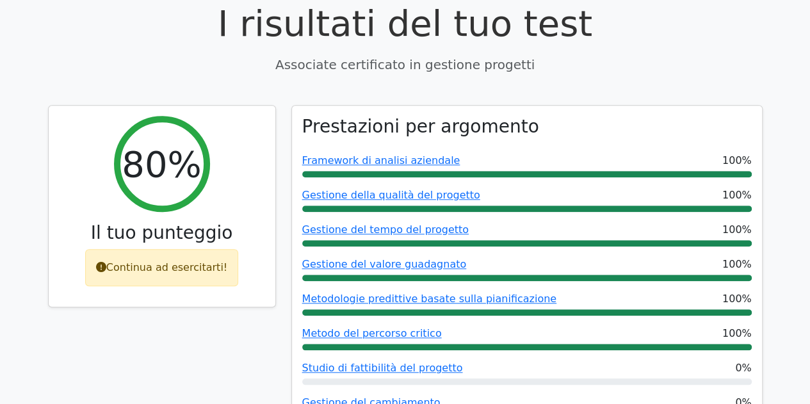
scroll to position [492, 0]
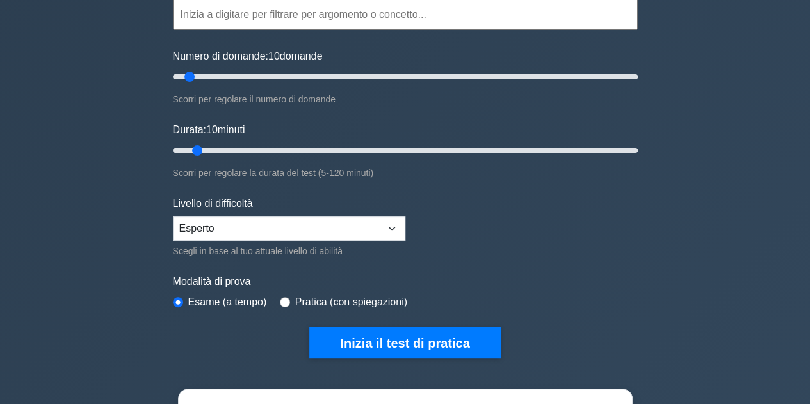
scroll to position [128, 0]
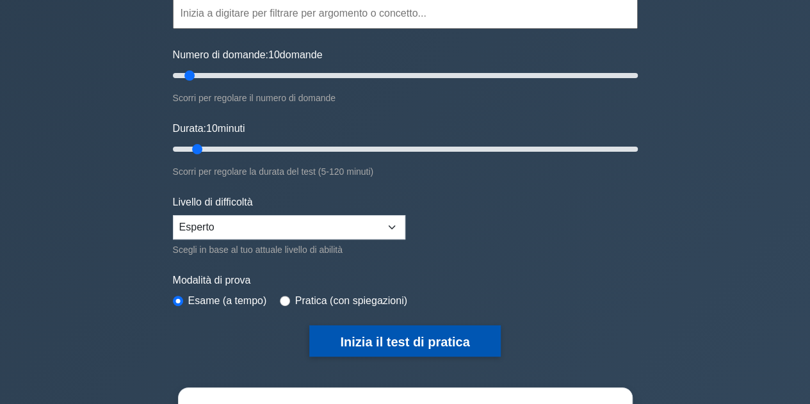
click at [394, 340] on font "Inizia il test di pratica" at bounding box center [404, 342] width 129 height 14
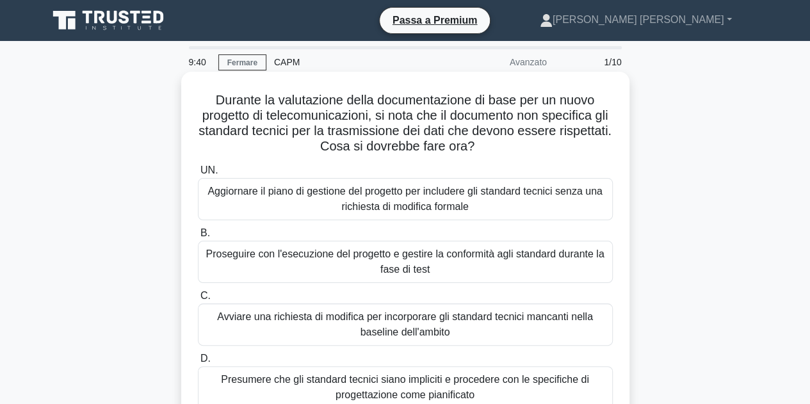
click at [528, 332] on font "Avviare una richiesta di modifica per incorporare gli standard tecnici mancanti…" at bounding box center [406, 324] width 404 height 31
click at [198, 300] on input "C. Avviare una richiesta di modifica per incorporare gli standard tecnici manca…" at bounding box center [198, 296] width 0 height 8
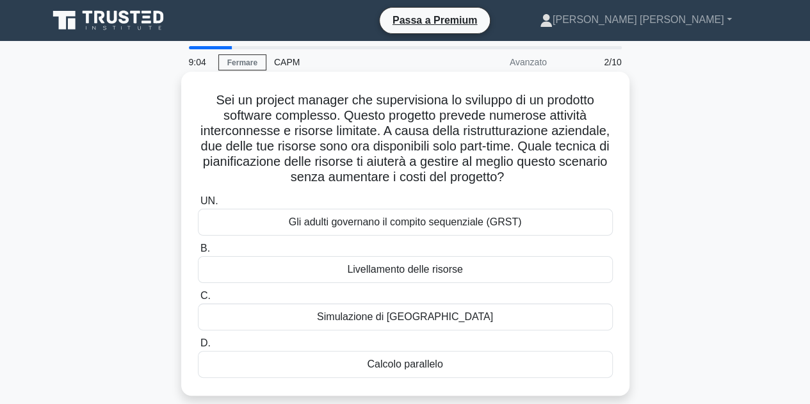
click at [439, 359] on font "Calcolo parallelo" at bounding box center [405, 364] width 76 height 11
click at [198, 348] on input "D. Calcolo parallelo" at bounding box center [198, 343] width 0 height 8
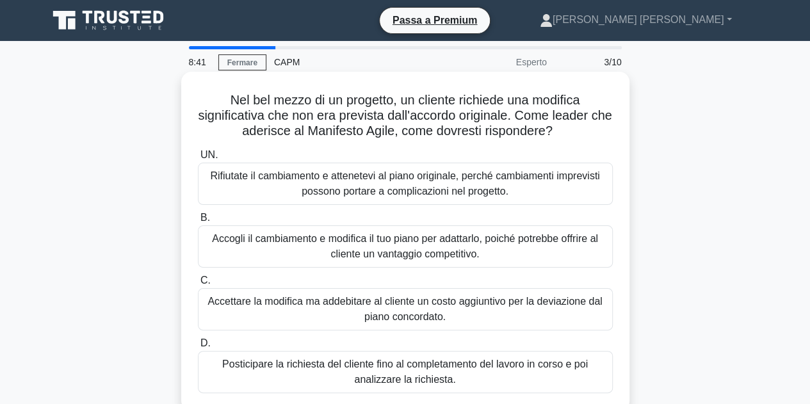
click at [544, 249] on font "Accogli il cambiamento e modifica il tuo piano per adattarlo, poiché potrebbe o…" at bounding box center [406, 246] width 404 height 31
click at [198, 222] on input "B. Accogli il cambiamento e modifica il tuo piano per adattarlo, poiché potrebb…" at bounding box center [198, 218] width 0 height 8
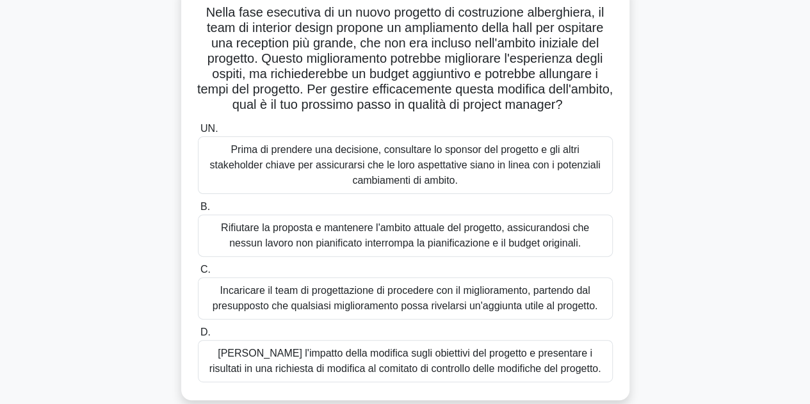
scroll to position [102, 0]
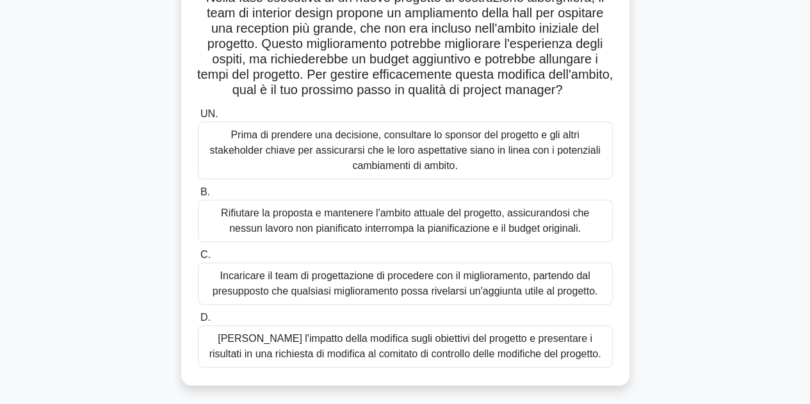
click at [451, 168] on font "Prima di prendere una decisione, consultare lo sponsor del progetto e gli altri…" at bounding box center [404, 150] width 391 height 42
click at [198, 118] on input "UN. Prima di prendere una decisione, consultare lo sponsor del progetto e gli a…" at bounding box center [198, 114] width 0 height 8
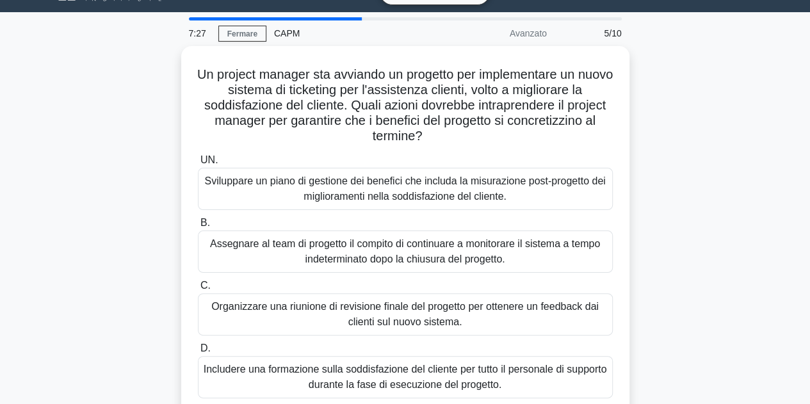
scroll to position [31, 0]
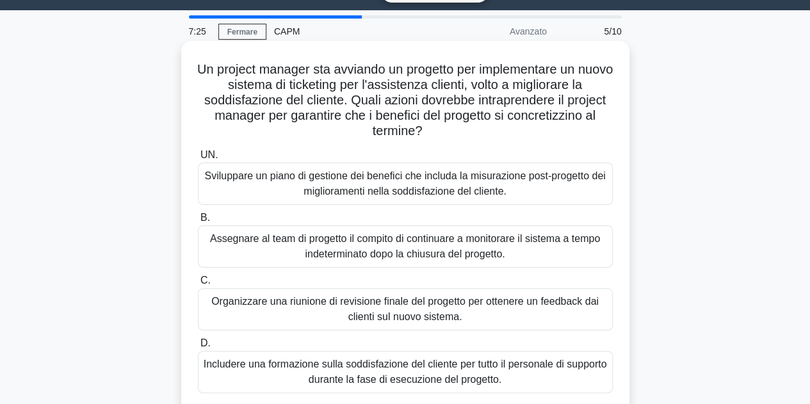
click at [544, 305] on font "Organizzare una riunione di revisione finale del progetto per ottenere un feedb…" at bounding box center [405, 309] width 388 height 26
click at [198, 285] on input "C. Organizzare una riunione di revisione finale del progetto per ottenere un fe…" at bounding box center [198, 281] width 0 height 8
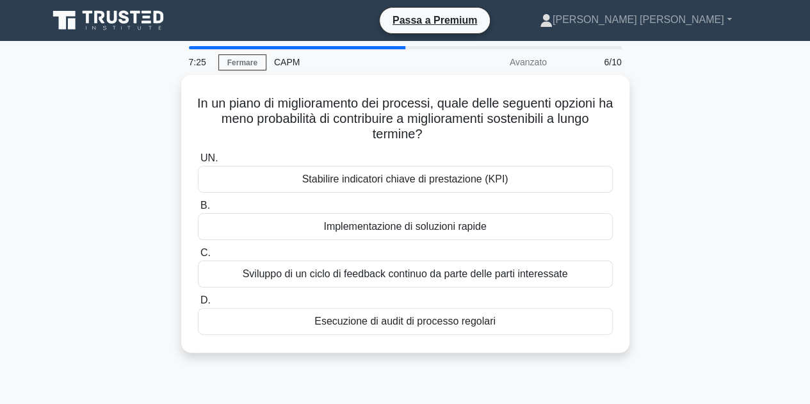
scroll to position [0, 0]
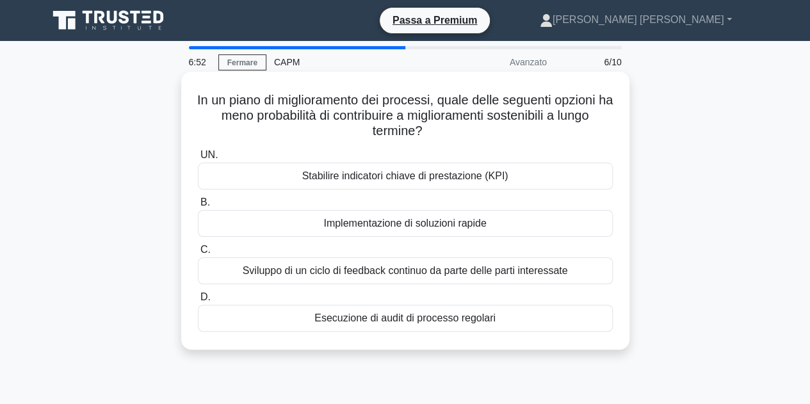
click at [447, 220] on font "Implementazione di soluzioni rapide" at bounding box center [404, 223] width 163 height 11
click at [198, 207] on input "B. Implementazione di soluzioni rapide" at bounding box center [198, 203] width 0 height 8
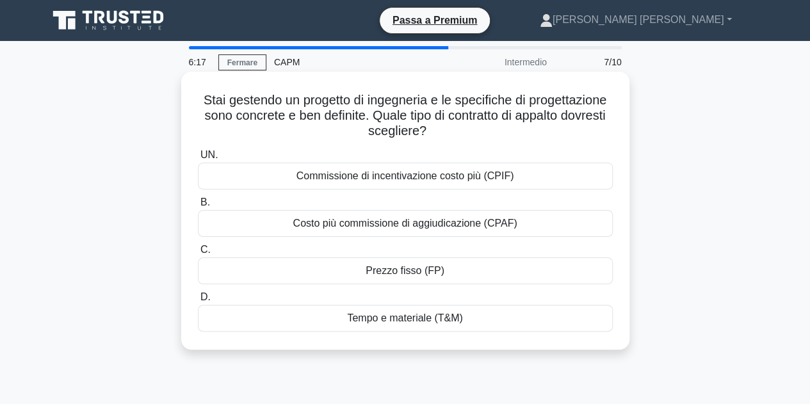
click at [433, 274] on font "Prezzo fisso (FP)" at bounding box center [405, 270] width 79 height 11
click at [198, 254] on input "C. Prezzo fisso (FP)" at bounding box center [198, 250] width 0 height 8
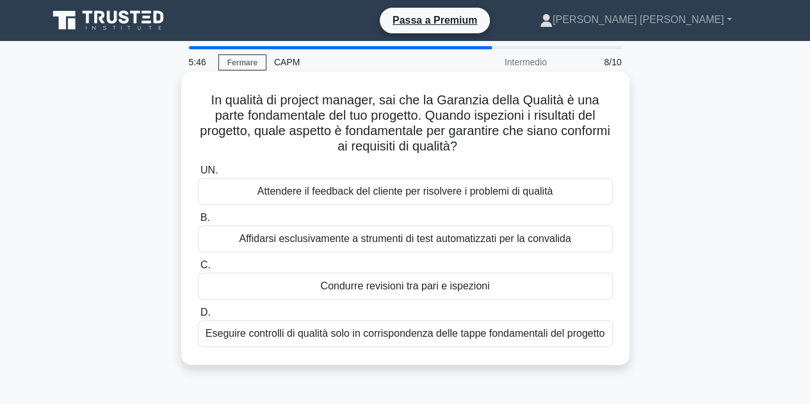
click at [518, 190] on font "Attendere il feedback del cliente per risolvere i problemi di qualità" at bounding box center [405, 191] width 296 height 11
click at [198, 175] on input "UN. Attendere il feedback del cliente per risolvere i problemi di qualità" at bounding box center [198, 171] width 0 height 8
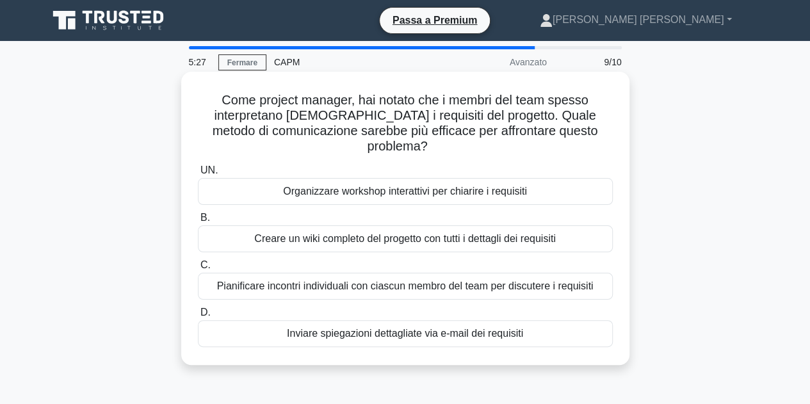
click at [509, 191] on font "Organizzare workshop interattivi per chiarire i requisiti" at bounding box center [405, 191] width 244 height 11
click at [198, 175] on input "UN. Organizzare workshop interattivi per chiarire i requisiti" at bounding box center [198, 171] width 0 height 8
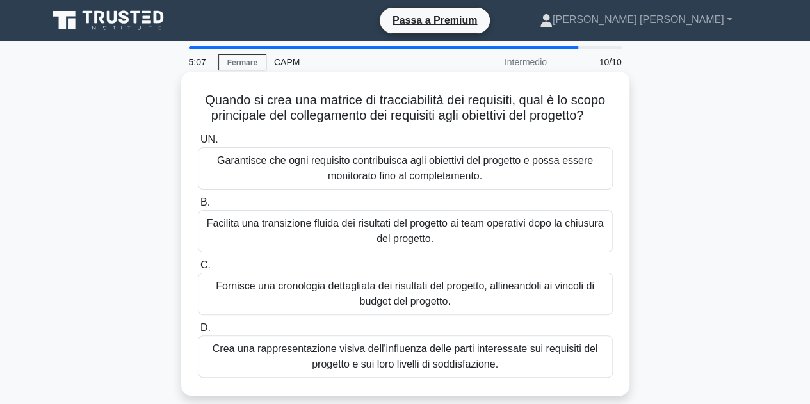
click at [535, 176] on font "Garantisce che ogni requisito contribuisca agli obiettivi del progetto e possa …" at bounding box center [406, 168] width 404 height 31
click at [198, 144] on input "UN. Garantisce che ogni requisito contribuisca agli obiettivi del progetto e po…" at bounding box center [198, 140] width 0 height 8
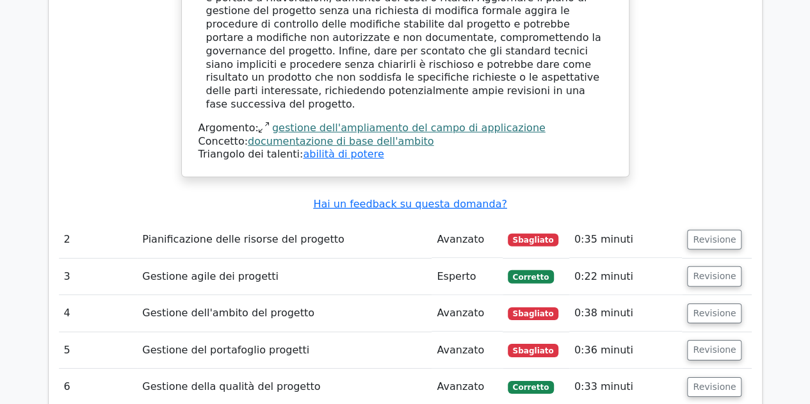
scroll to position [1830, 0]
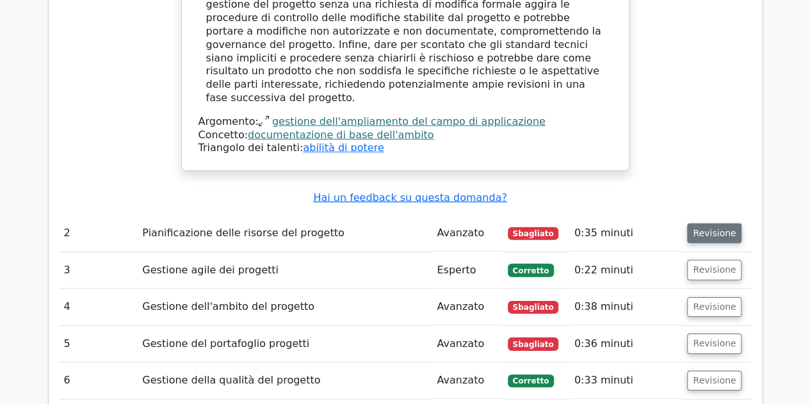
click at [706, 228] on font "Revisione" at bounding box center [714, 233] width 43 height 10
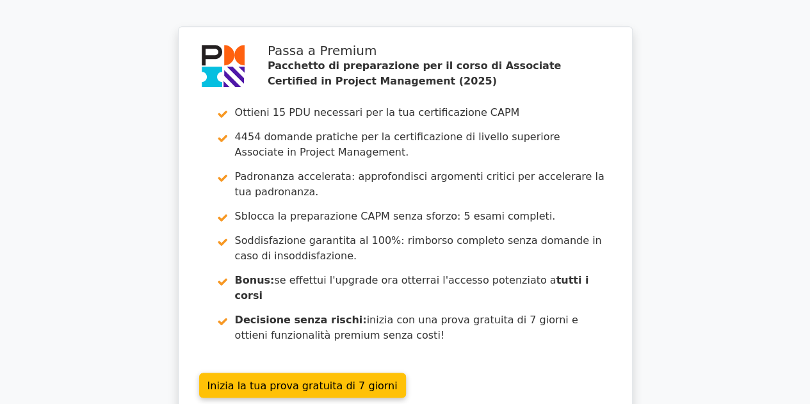
scroll to position [3110, 0]
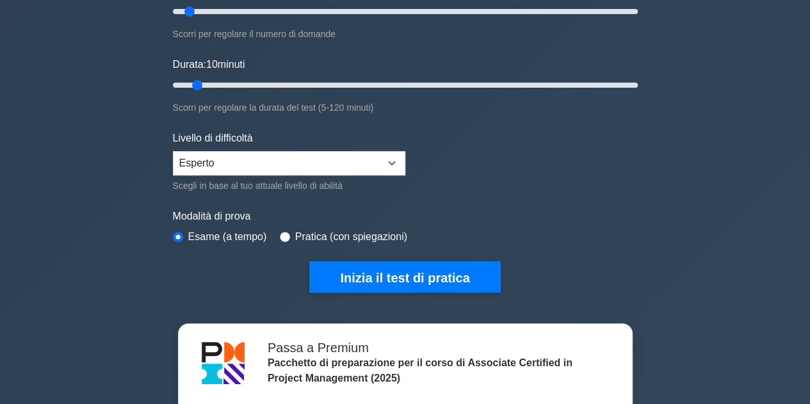
scroll to position [199, 0]
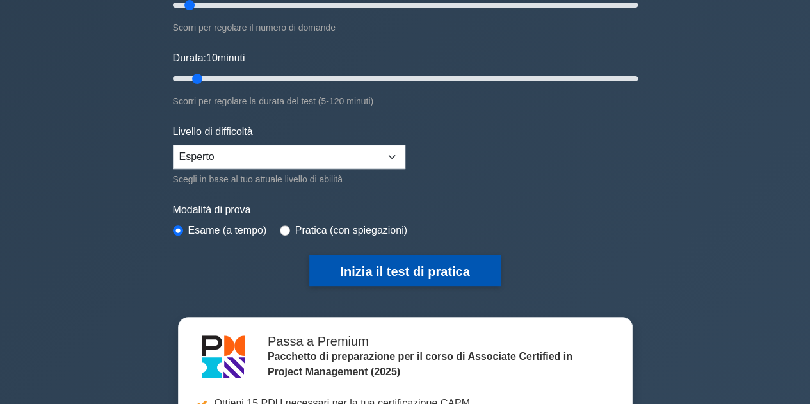
click at [412, 274] on font "Inizia il test di pratica" at bounding box center [404, 272] width 129 height 14
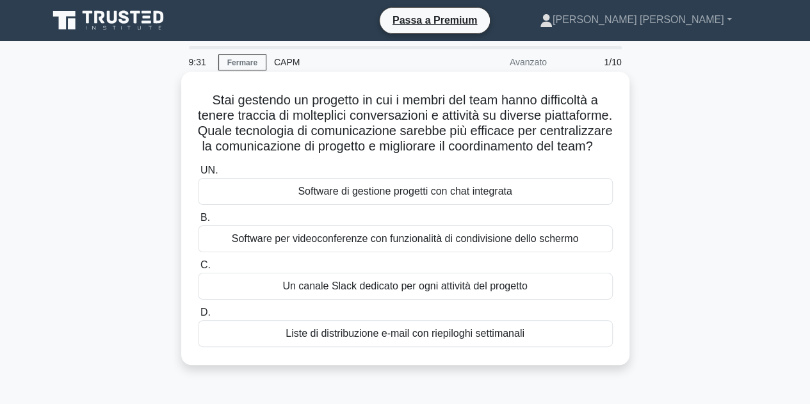
click at [443, 197] on font "Software di gestione progetti con chat integrata" at bounding box center [405, 191] width 214 height 11
click at [198, 175] on input "UN. Software di gestione progetti con chat integrata" at bounding box center [198, 171] width 0 height 8
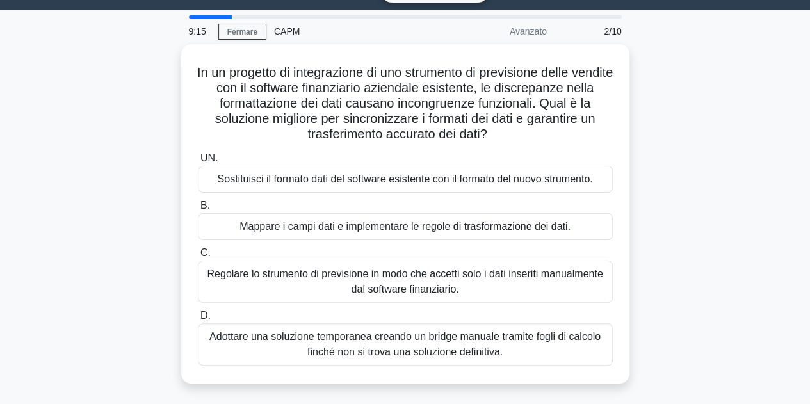
scroll to position [31, 0]
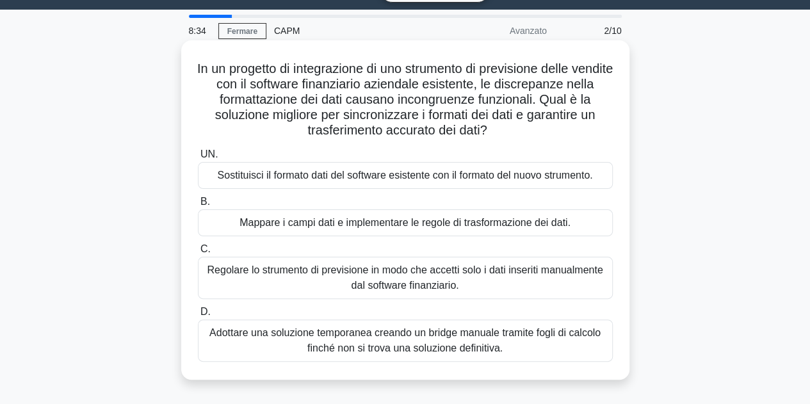
click at [449, 181] on font "Sostituisci il formato dati del software esistente con il formato del nuovo str…" at bounding box center [404, 175] width 375 height 11
click at [198, 159] on input "UN. Sostituisci il formato dati del software esistente con il formato del nuovo…" at bounding box center [198, 155] width 0 height 8
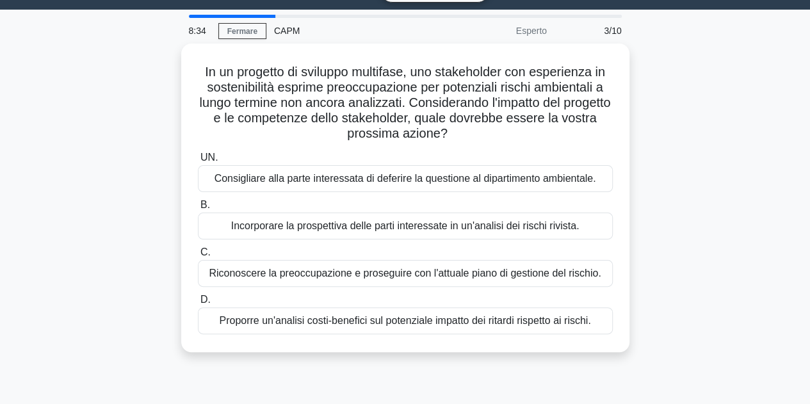
scroll to position [0, 0]
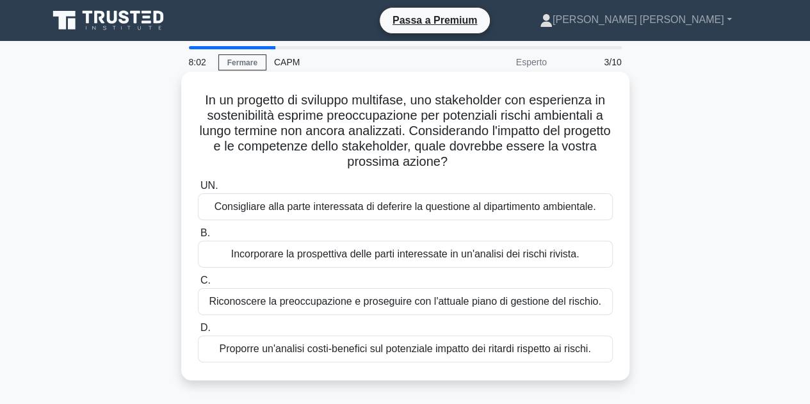
click at [554, 257] on font "Incorporare la prospettiva delle parti interessate in un'analisi dei rischi riv…" at bounding box center [405, 254] width 348 height 11
click at [198, 238] on input "B. Incorporare la prospettiva delle parti interessate in un'analisi dei rischi …" at bounding box center [198, 233] width 0 height 8
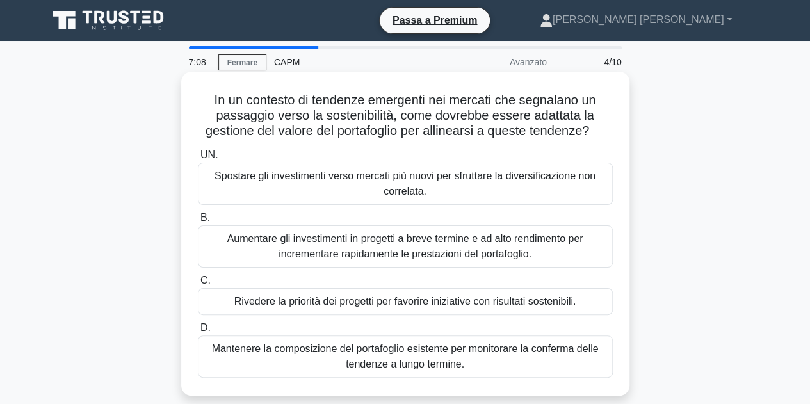
click at [541, 297] on font "Rivedere la priorità dei progetti per favorire iniziative con risultati sosteni…" at bounding box center [405, 301] width 342 height 11
click at [198, 285] on input "C. Rivedere la priorità dei progetti per favorire iniziative con risultati sost…" at bounding box center [198, 281] width 0 height 8
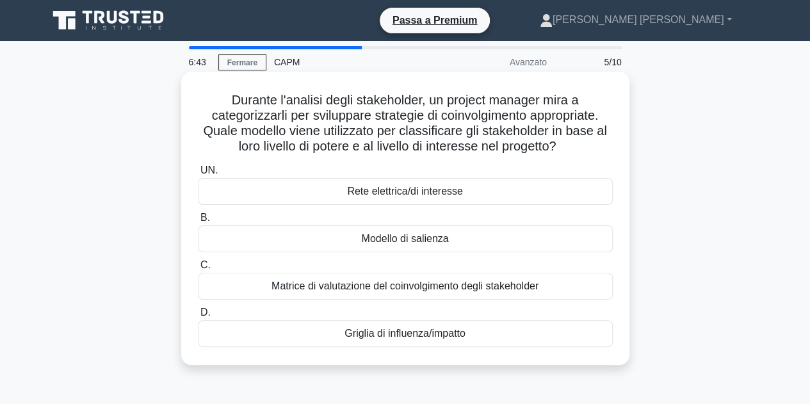
click at [407, 338] on font "Griglia di influenza/impatto" at bounding box center [405, 333] width 121 height 11
click at [198, 317] on input "D. Griglia di influenza/impatto" at bounding box center [198, 313] width 0 height 8
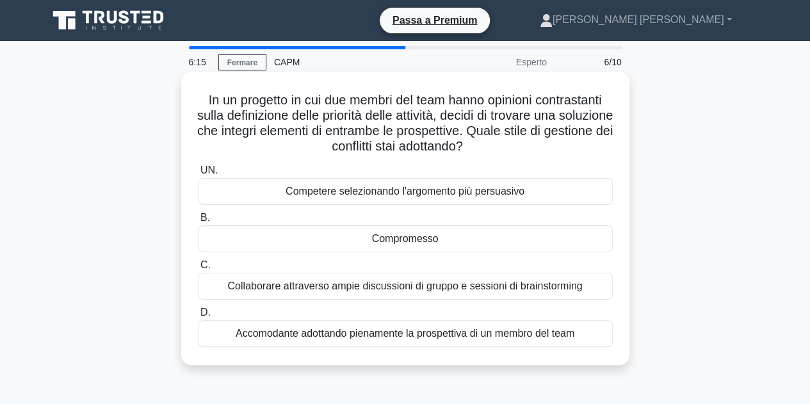
click at [445, 235] on div "Compromesso" at bounding box center [405, 238] width 415 height 27
click at [198, 222] on input "B. Compromesso" at bounding box center [198, 218] width 0 height 8
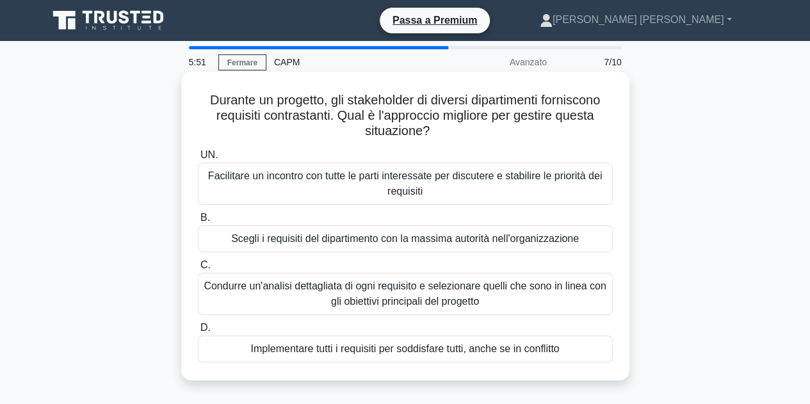
click at [466, 191] on font "Facilitare un incontro con tutte le parti interessate per discutere e stabilire…" at bounding box center [406, 183] width 404 height 31
click at [198, 159] on input "UN. Facilitare un incontro con tutte le parti interessate per discutere e stabi…" at bounding box center [198, 155] width 0 height 8
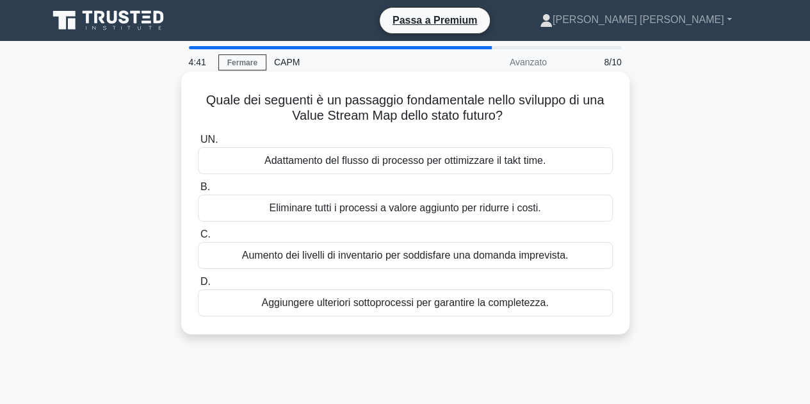
click at [512, 164] on font "Adattamento del flusso di processo per ottimizzare il takt time." at bounding box center [405, 160] width 281 height 11
click at [198, 144] on input "UN. Adattamento del flusso di processo per ottimizzare il takt time." at bounding box center [198, 140] width 0 height 8
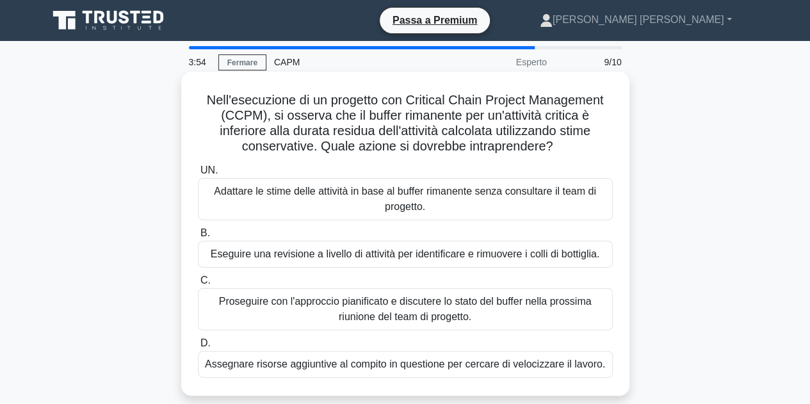
click at [475, 315] on font "Proseguire con l'approccio pianificato e discutere lo stato del buffer nella pr…" at bounding box center [406, 309] width 404 height 31
click at [198, 285] on input "C. Proseguire con l'approccio pianificato e discutere lo stato del buffer nella…" at bounding box center [198, 281] width 0 height 8
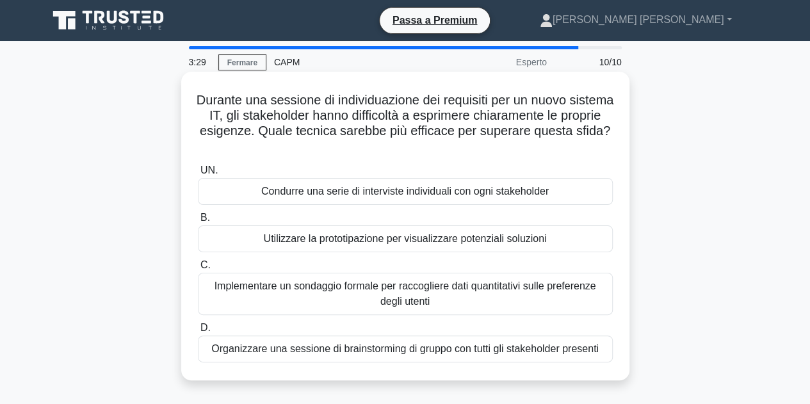
click at [571, 352] on font "Organizzare una sessione di brainstorming di gruppo con tutti gli stakeholder p…" at bounding box center [405, 348] width 388 height 11
click at [198, 332] on input "D. Organizzare una sessione di brainstorming di gruppo con tutti gli stakeholde…" at bounding box center [198, 328] width 0 height 8
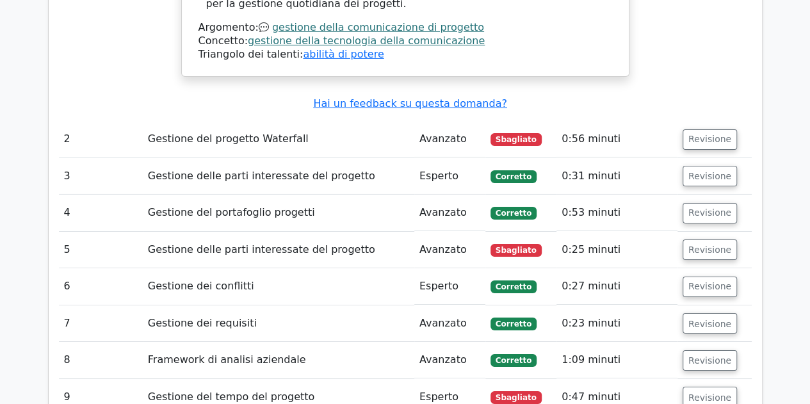
scroll to position [2147, 0]
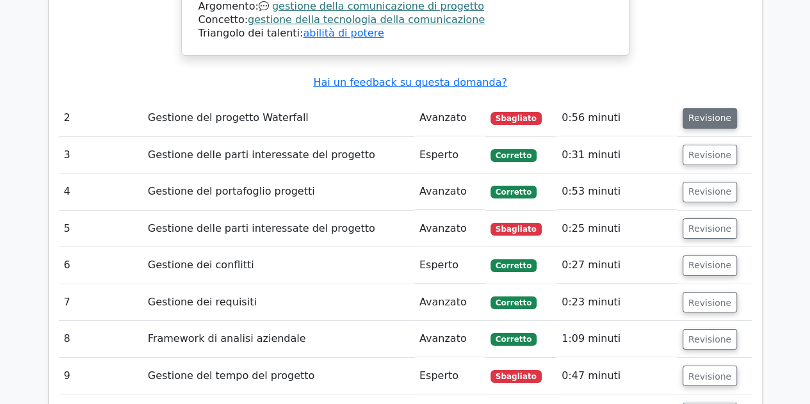
click at [702, 113] on font "Revisione" at bounding box center [710, 118] width 43 height 10
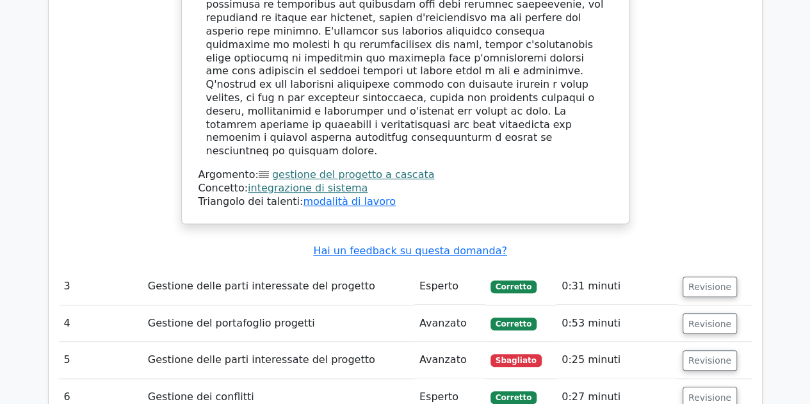
scroll to position [2741, 0]
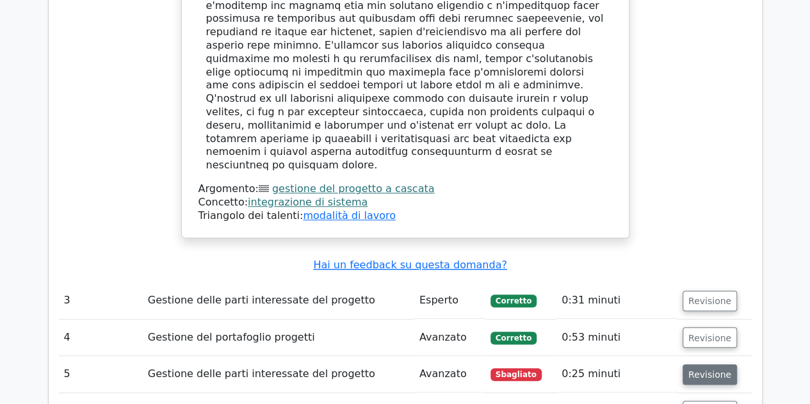
click at [697, 370] on font "Revisione" at bounding box center [710, 375] width 43 height 10
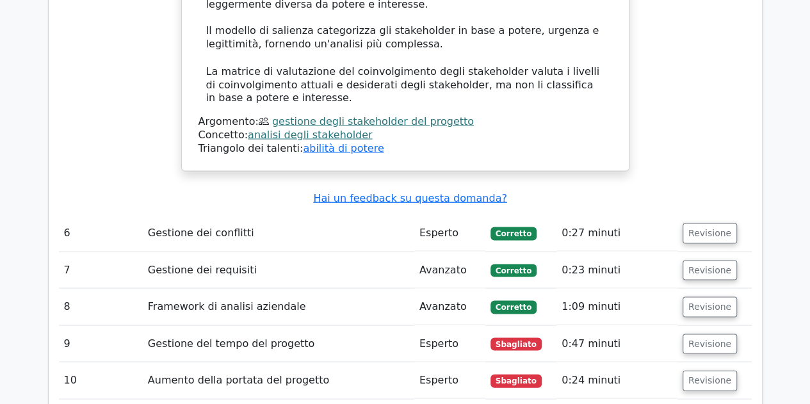
scroll to position [3588, 0]
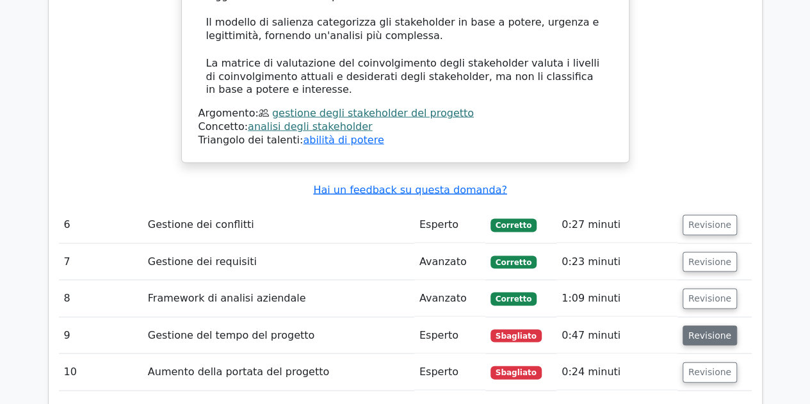
click at [703, 330] on font "Revisione" at bounding box center [710, 335] width 43 height 10
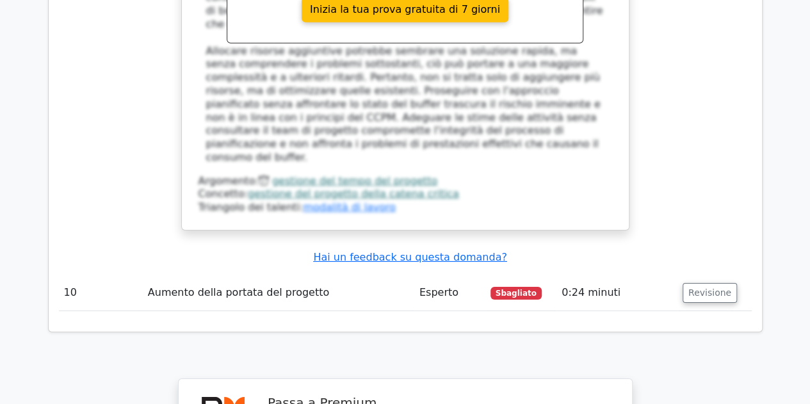
scroll to position [4404, 0]
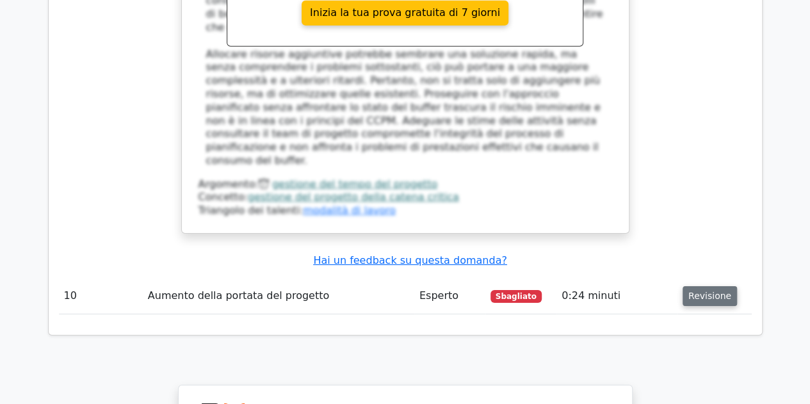
click at [703, 291] on font "Revisione" at bounding box center [710, 296] width 43 height 10
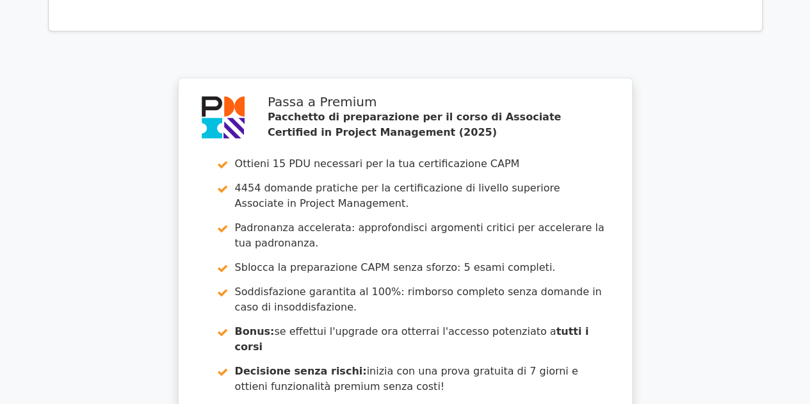
scroll to position [5706, 0]
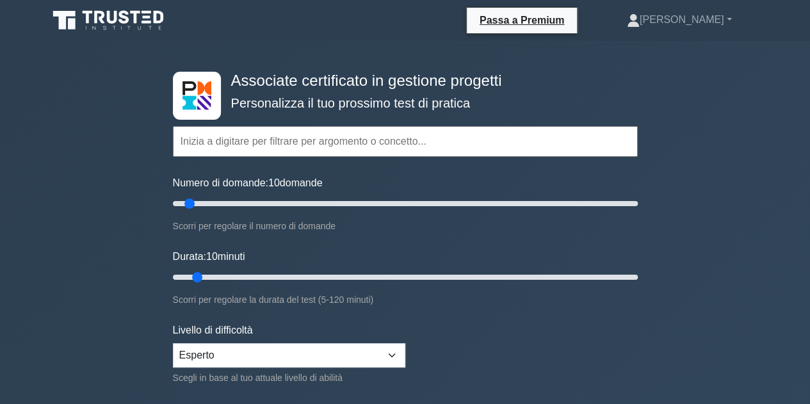
click at [334, 221] on font "Scorri per regolare il numero di domande" at bounding box center [254, 226] width 163 height 10
